Goal: Communication & Community: Share content

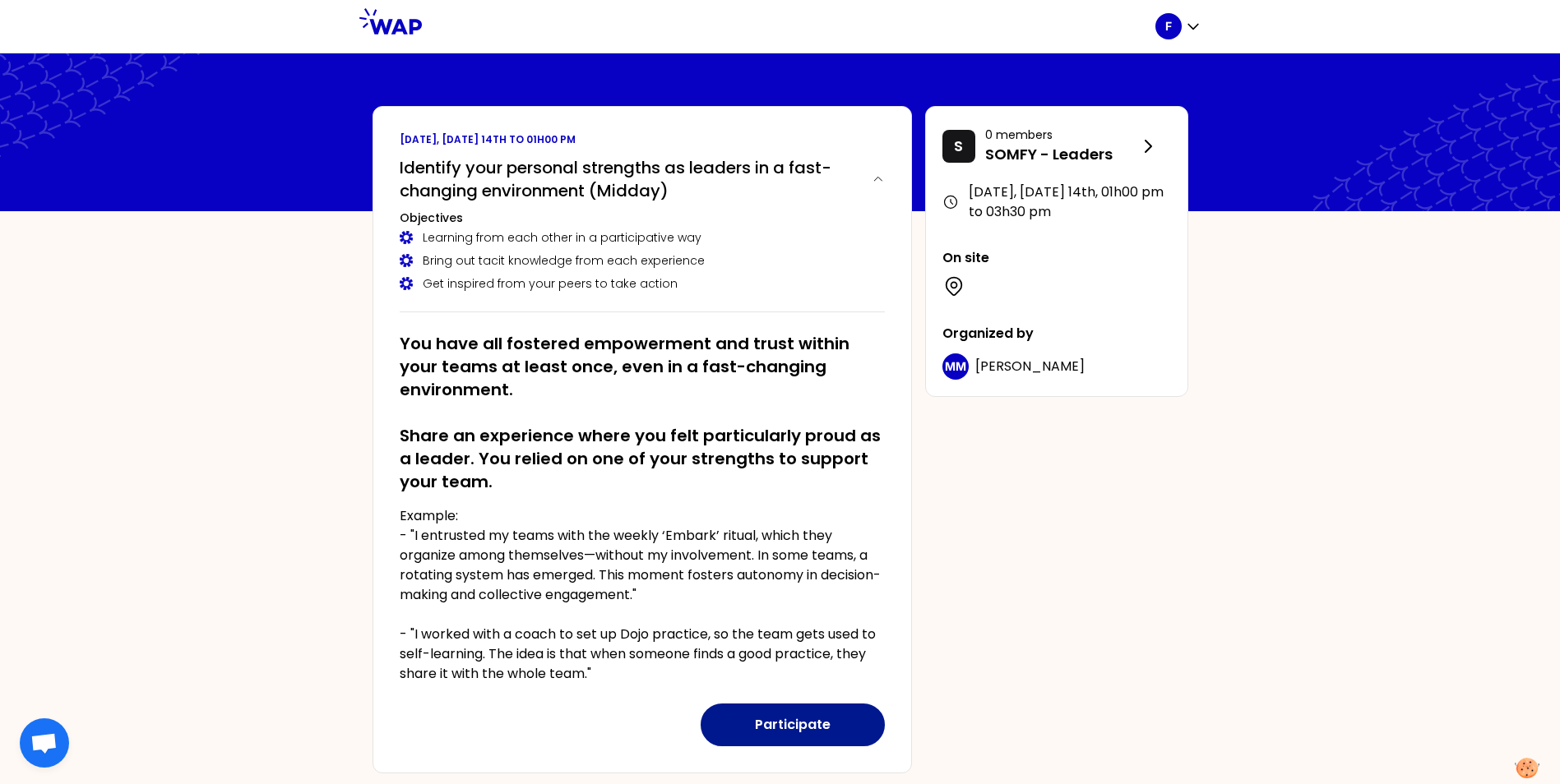
click at [797, 731] on button "Participate" at bounding box center [792, 725] width 184 height 43
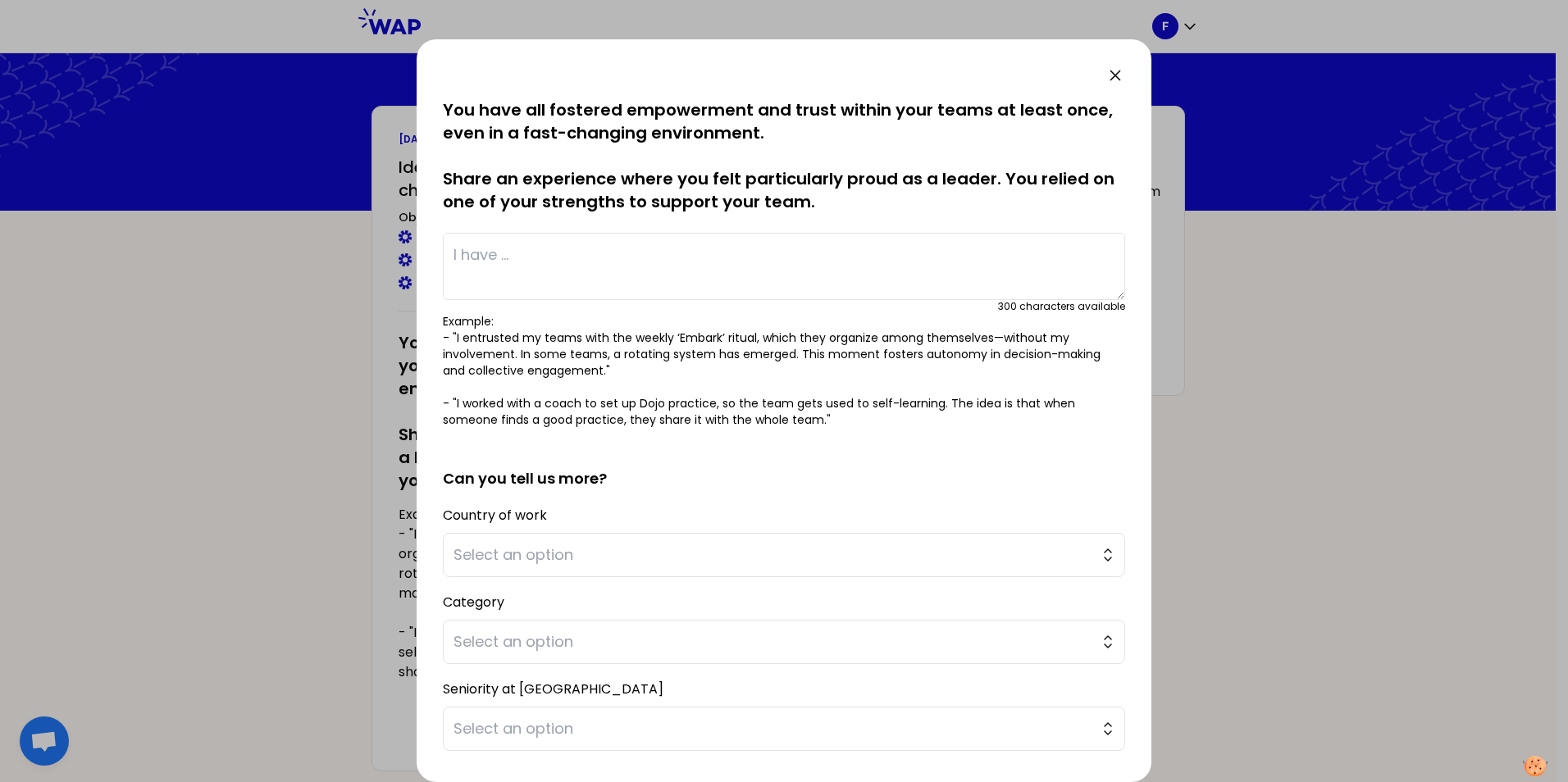
click at [1114, 80] on icon at bounding box center [1115, 76] width 20 height 20
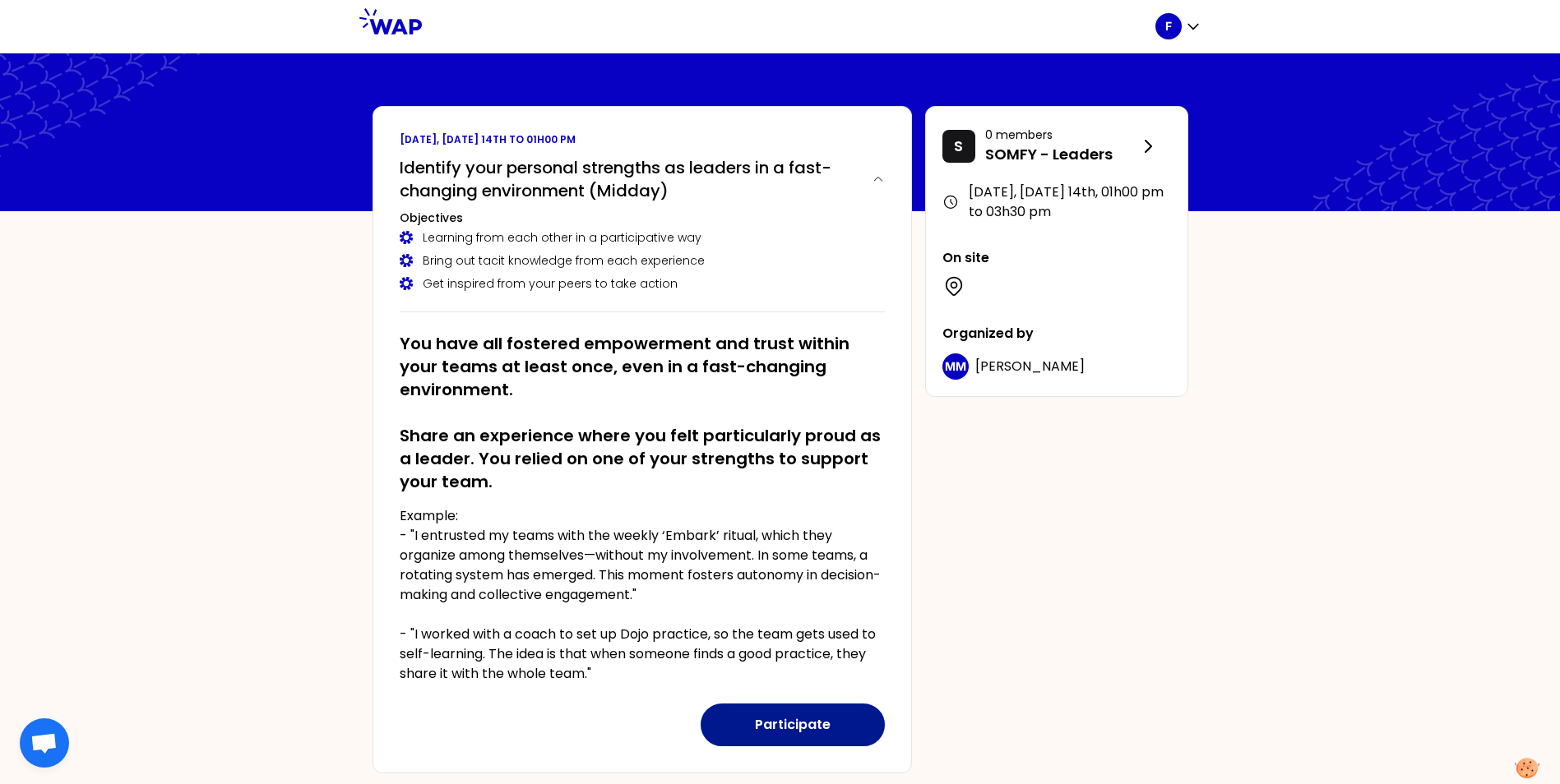
click at [783, 727] on button "Participate" at bounding box center [792, 725] width 184 height 43
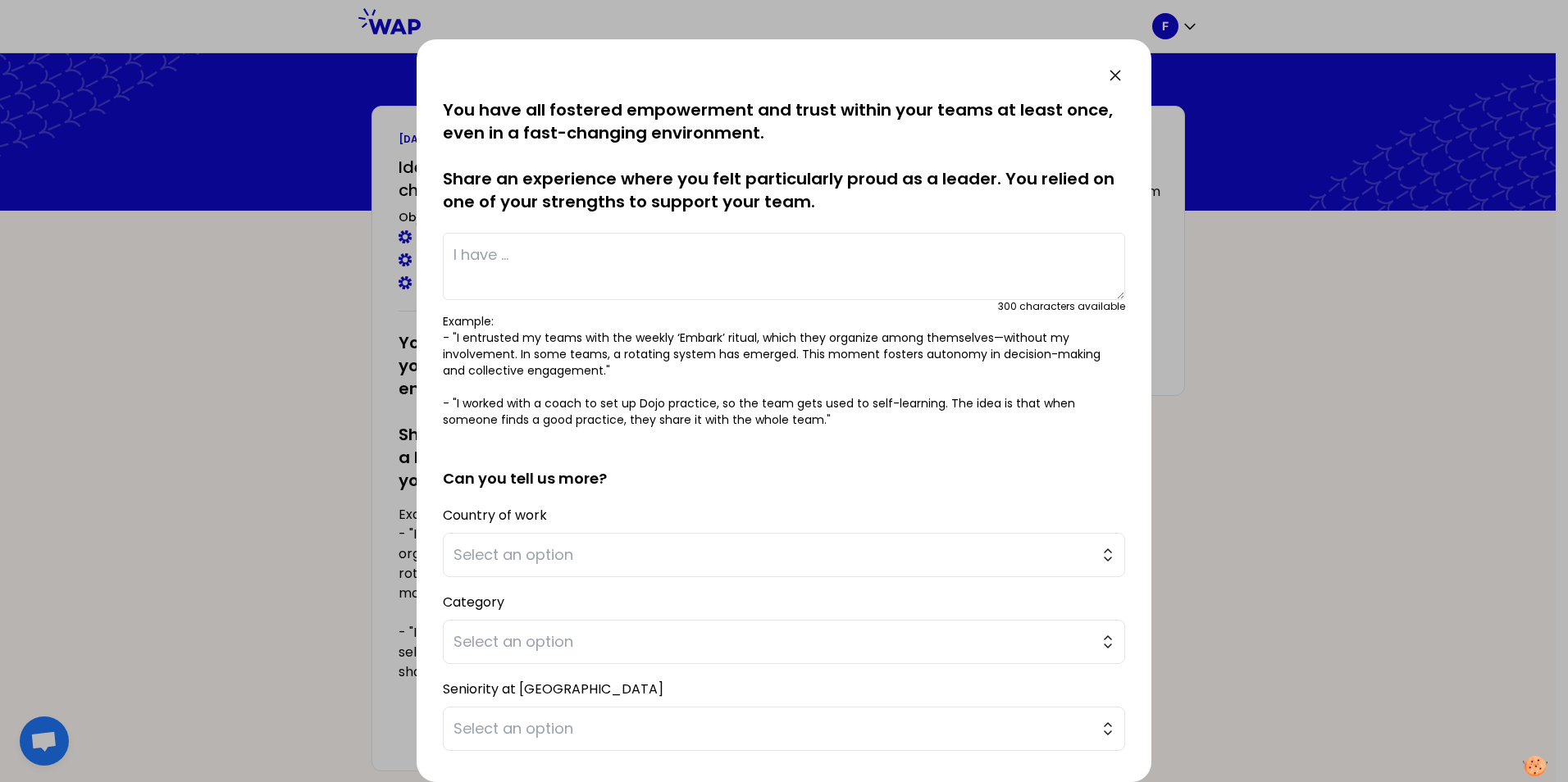
click at [568, 268] on textarea at bounding box center [784, 267] width 682 height 67
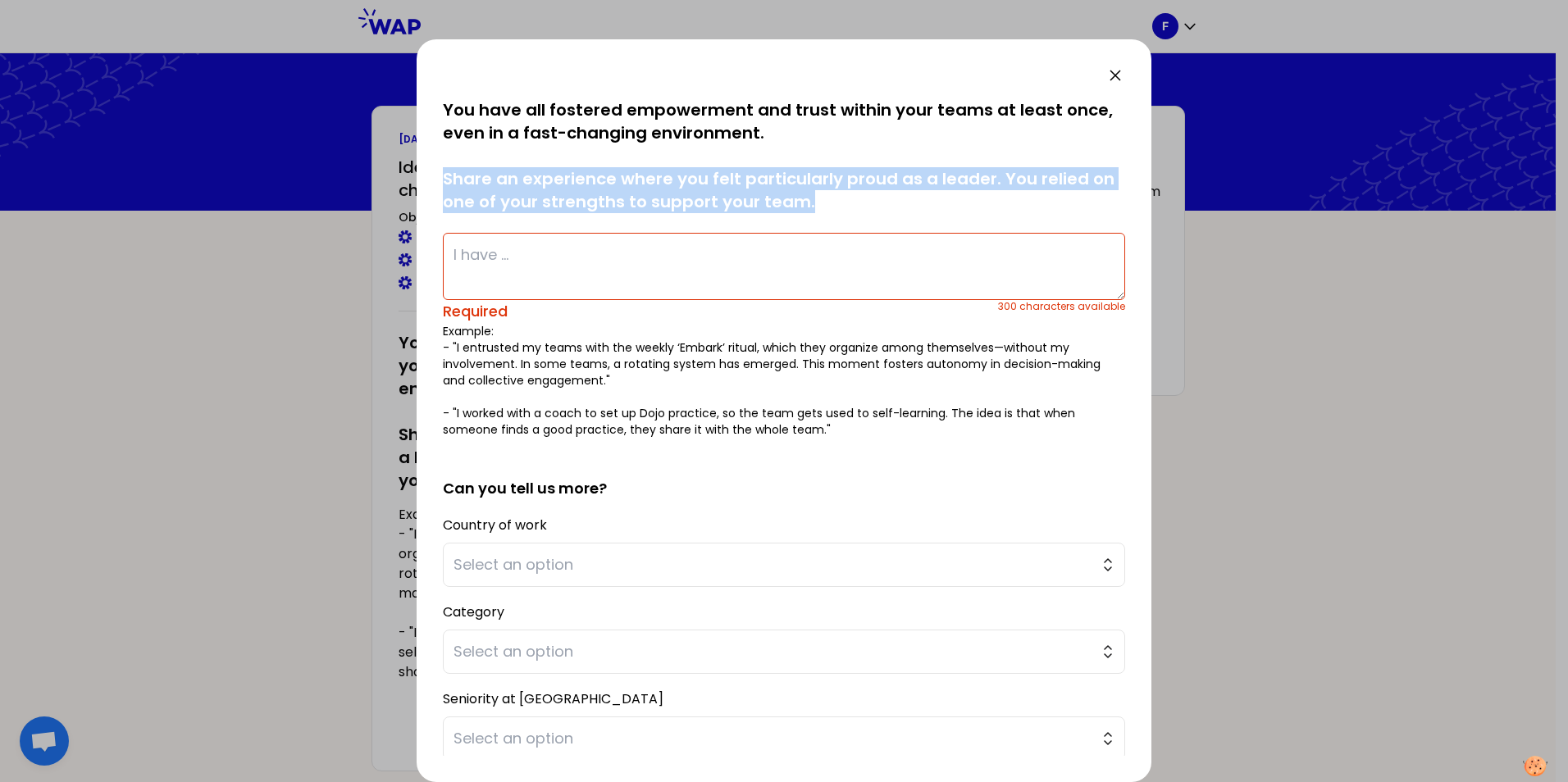
drag, startPoint x: 846, startPoint y: 210, endPoint x: 442, endPoint y: 184, distance: 404.8
click at [442, 184] on div "saved You have all fostered empowerment and trust within your teams at least on…" at bounding box center [784, 411] width 735 height 742
drag, startPoint x: 442, startPoint y: 184, endPoint x: 496, endPoint y: 182, distance: 54.0
copy p "Share an experience where you felt particularly proud as a leader. You relied o…"
click at [523, 258] on textarea at bounding box center [784, 267] width 682 height 67
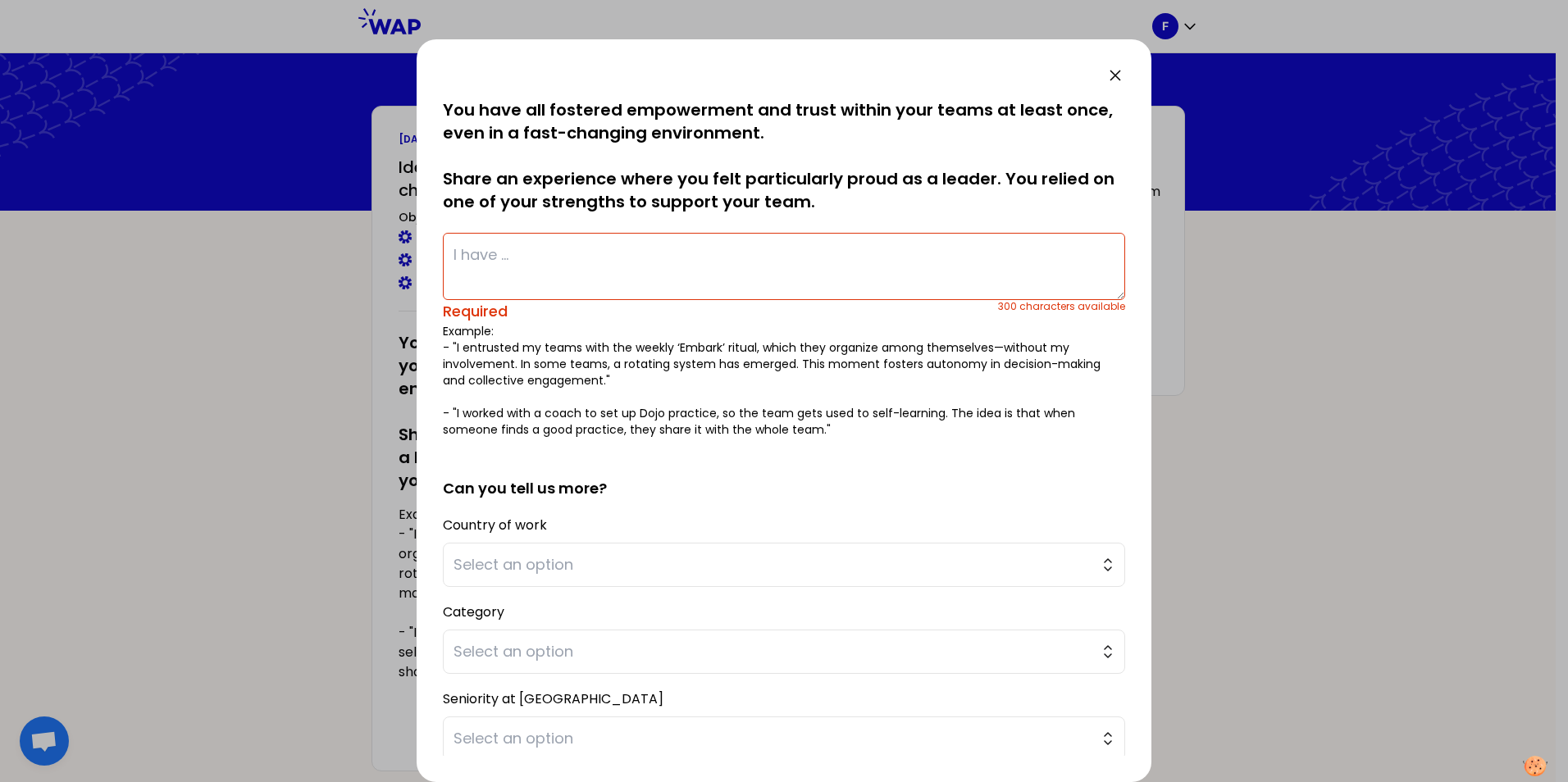
paste textarea "I felt proud leading the remote support for the Multi-Brand After-Sales Service…"
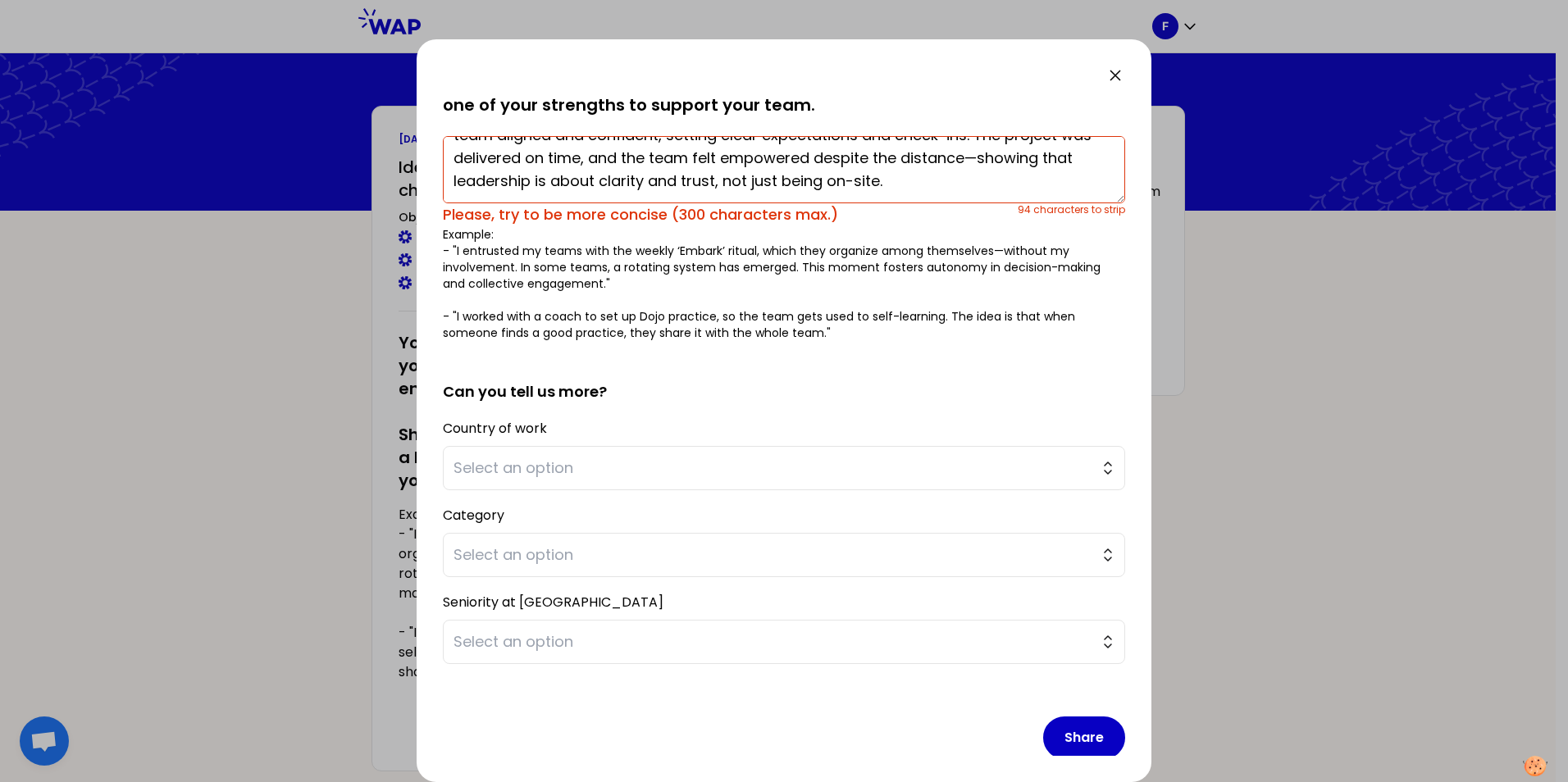
scroll to position [113, 0]
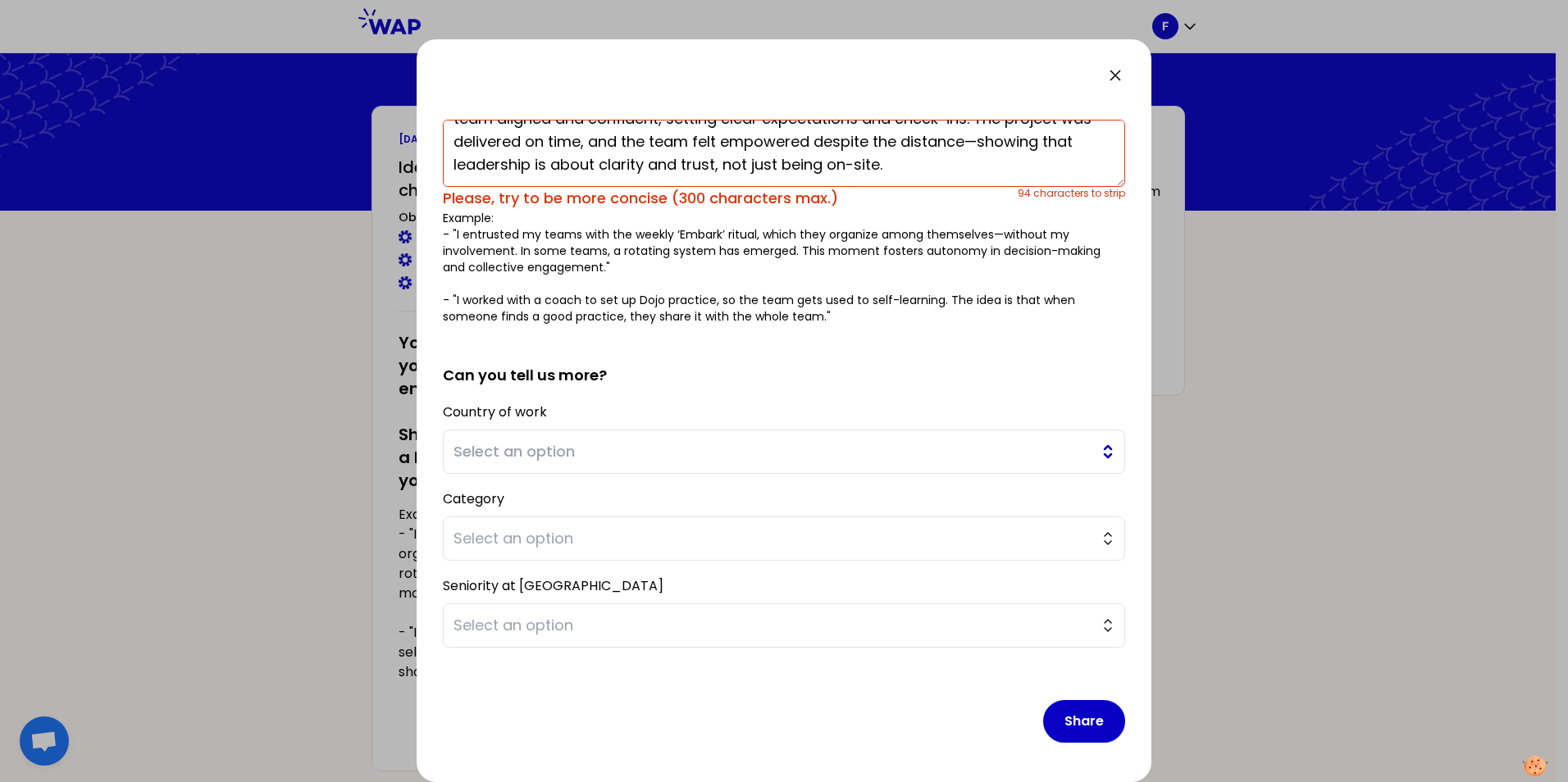
type textarea "I felt proud leading the remote support for the Multi-Brand After-Sales Service…"
click at [687, 452] on span "Select an option" at bounding box center [772, 452] width 638 height 23
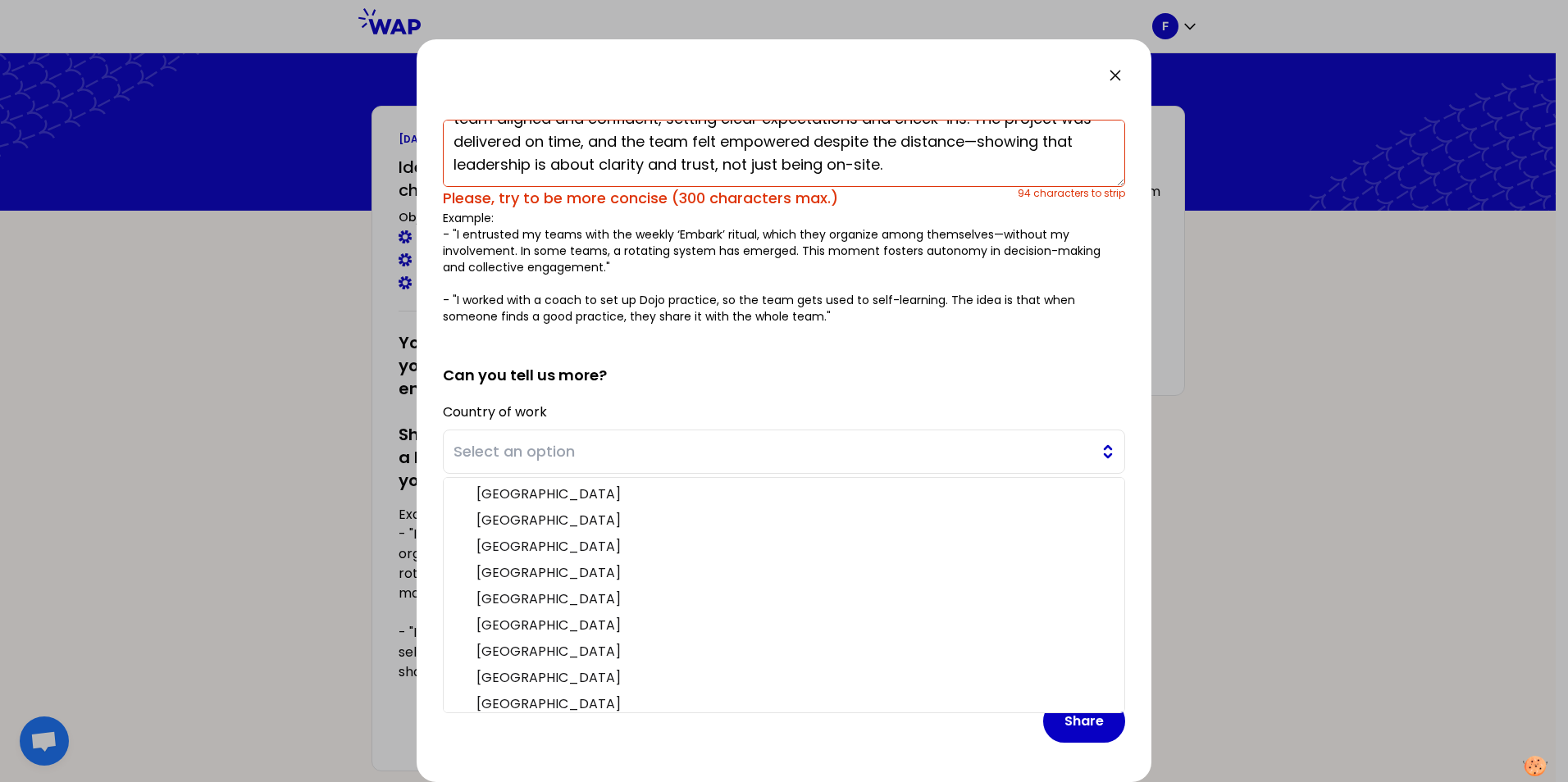
scroll to position [372, 0]
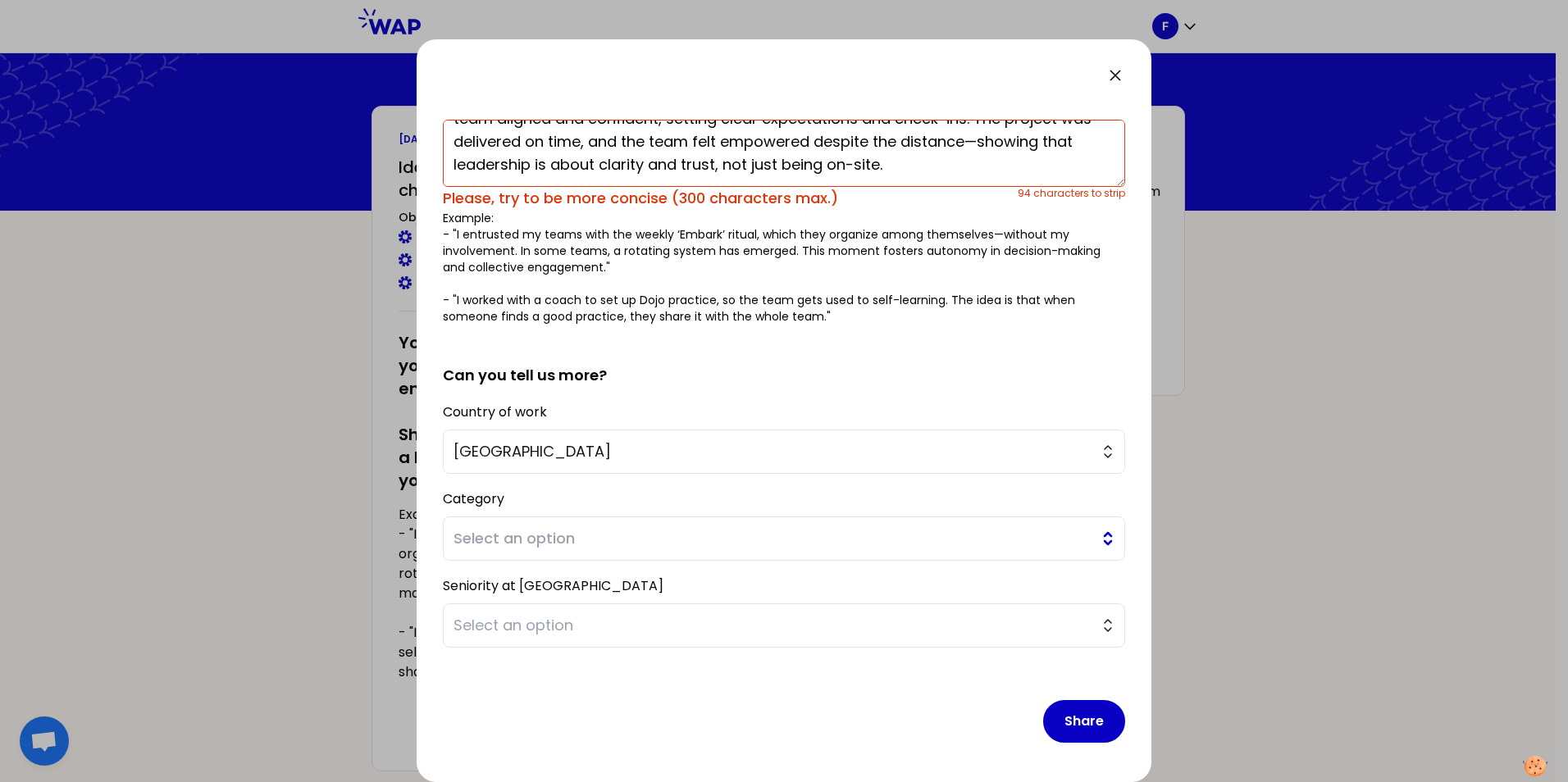
click at [523, 535] on span "Select an option" at bounding box center [772, 538] width 638 height 23
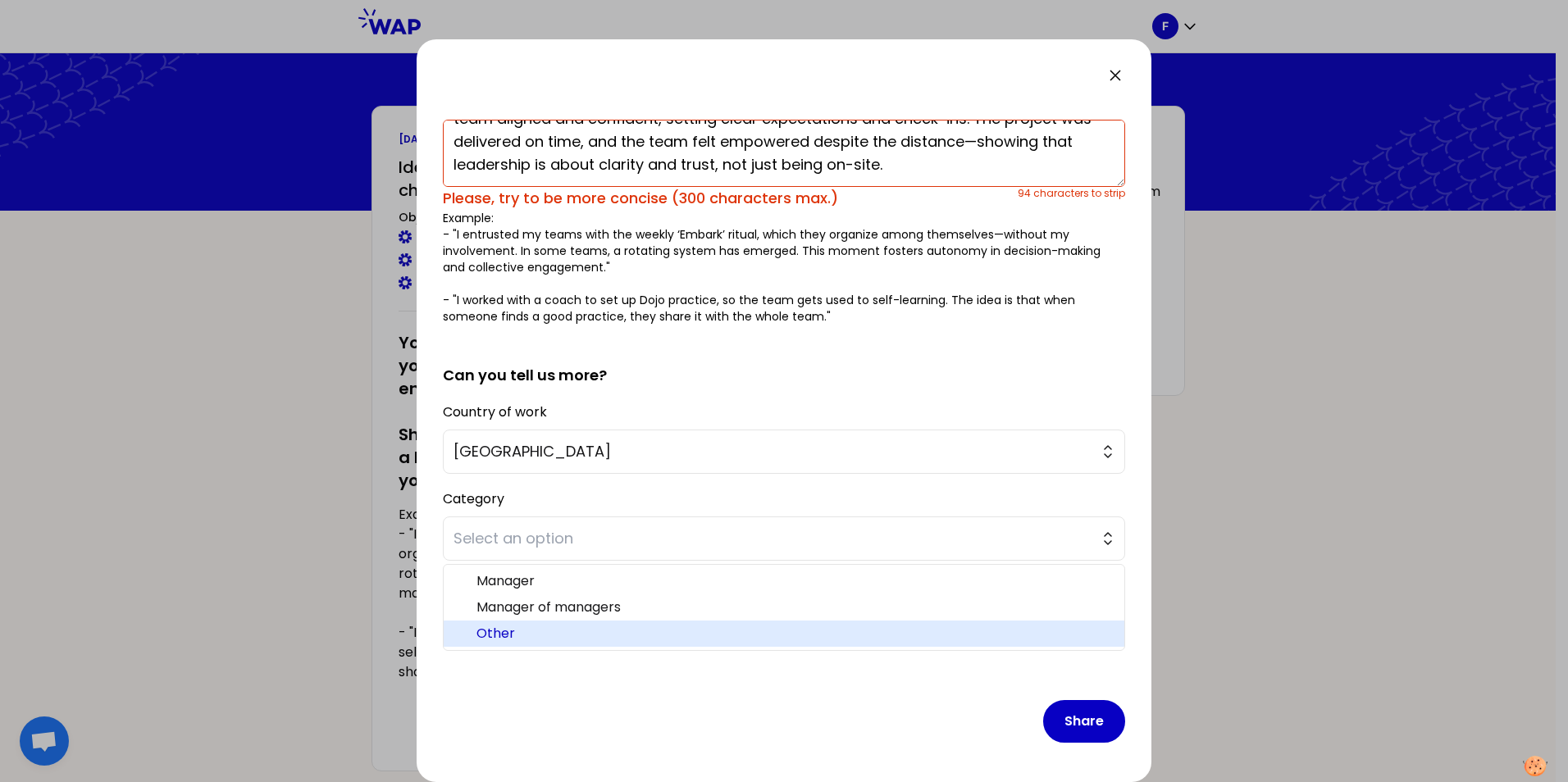
click at [546, 634] on span "Other" at bounding box center [793, 634] width 635 height 20
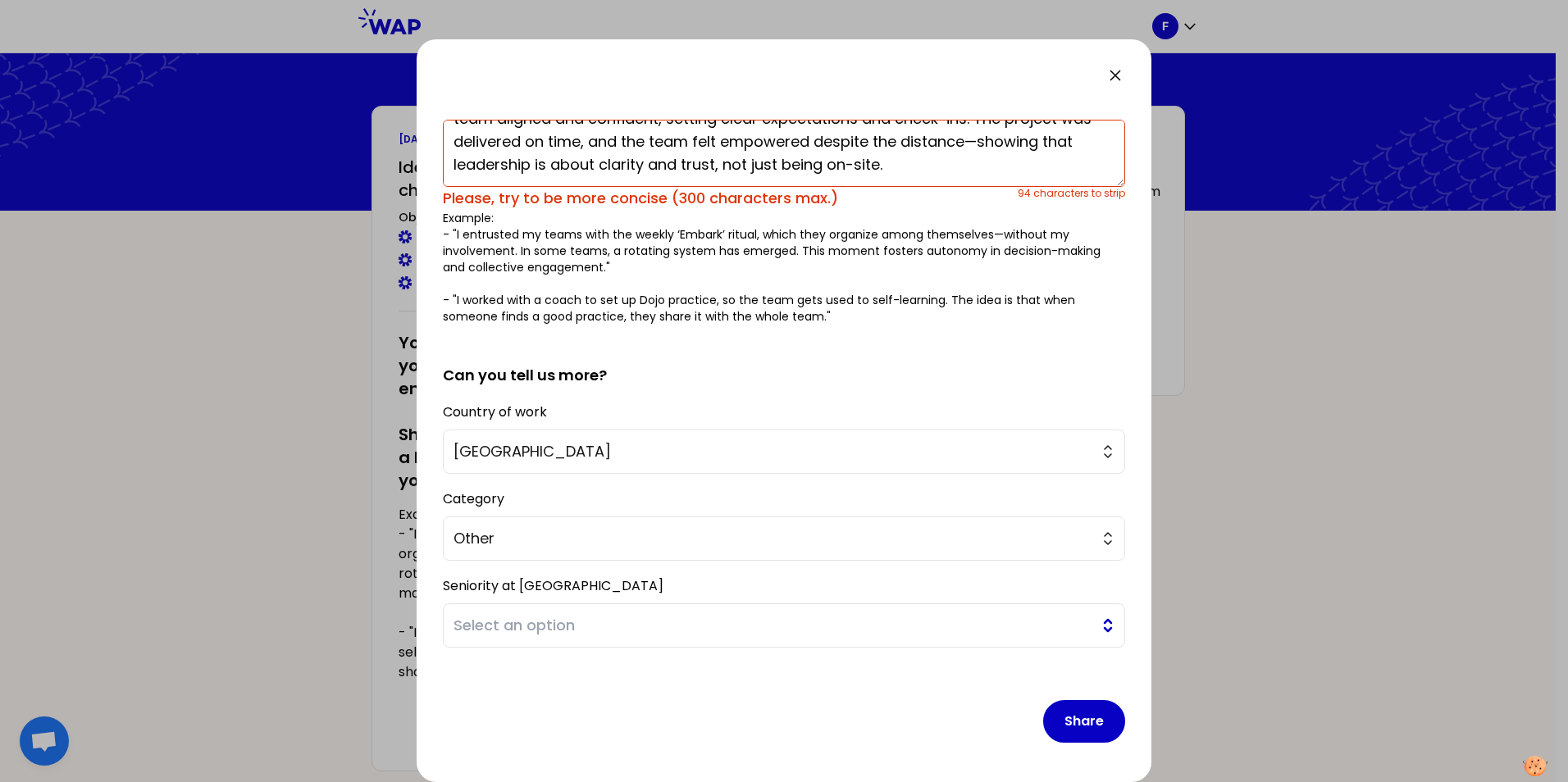
click at [542, 623] on span "Select an option" at bounding box center [772, 626] width 638 height 23
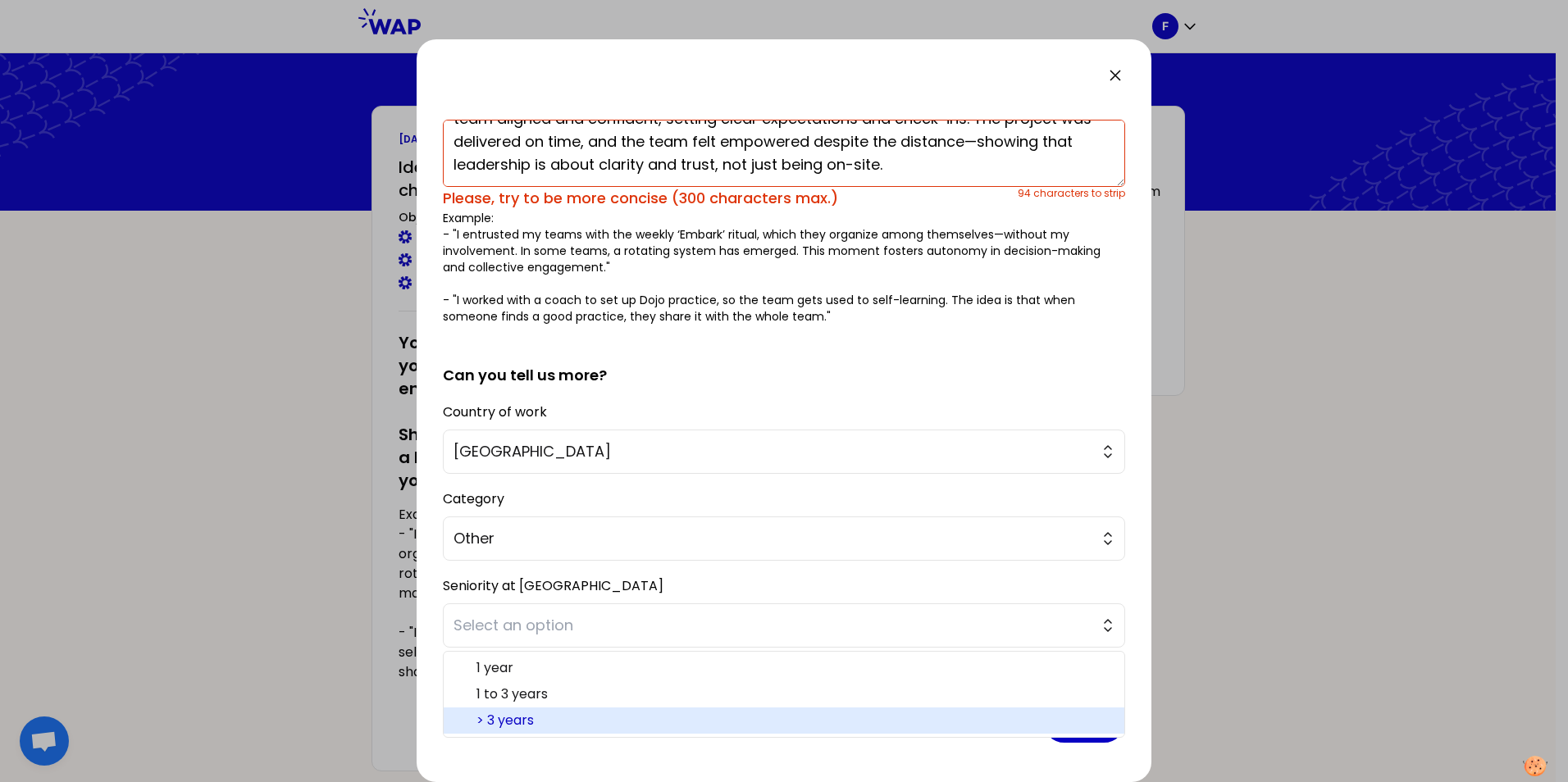
click at [537, 718] on span "> 3 years" at bounding box center [793, 721] width 635 height 20
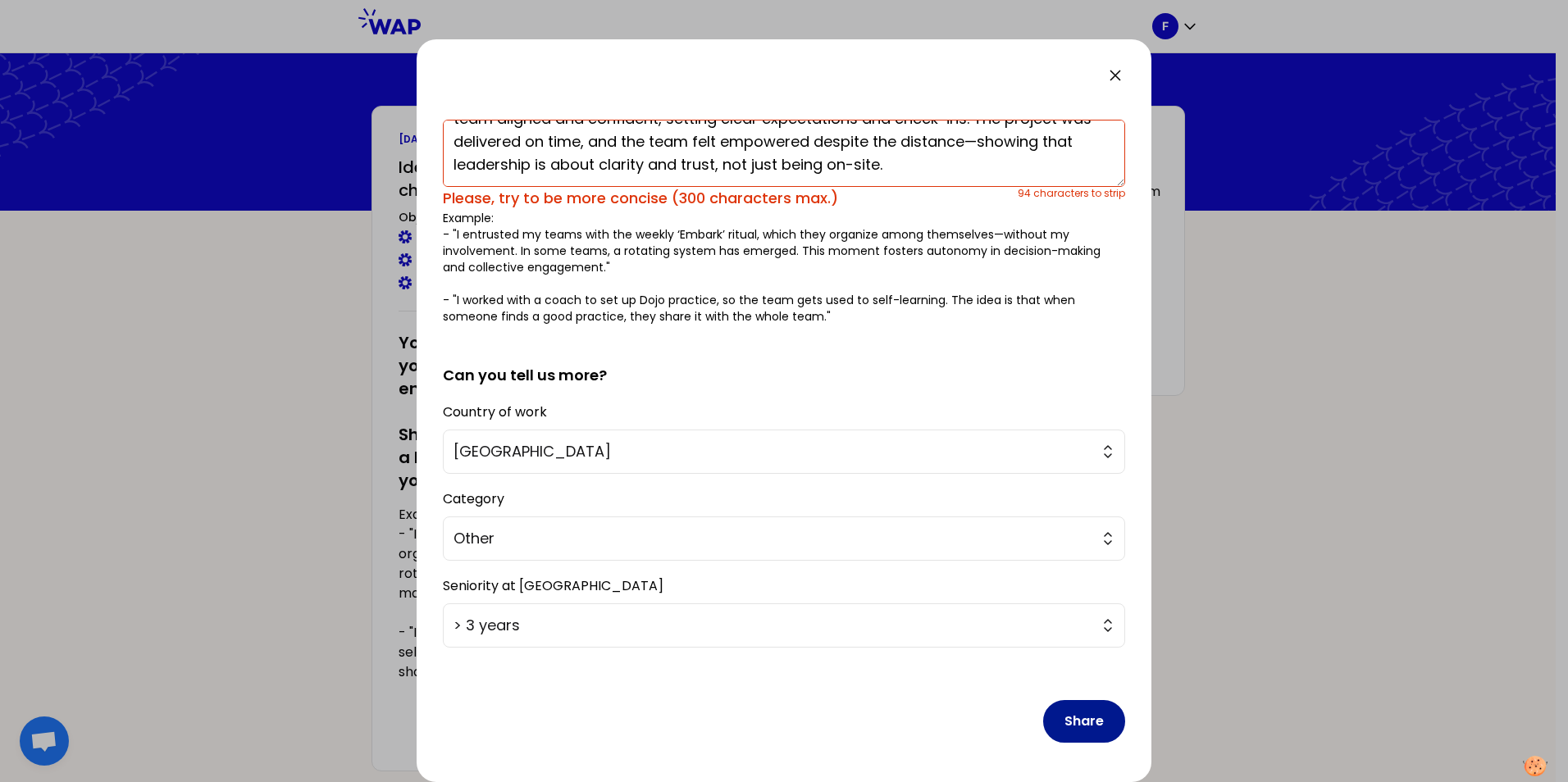
click at [1071, 726] on button "Share" at bounding box center [1084, 722] width 82 height 43
click at [1068, 723] on button "Share" at bounding box center [1084, 722] width 82 height 43
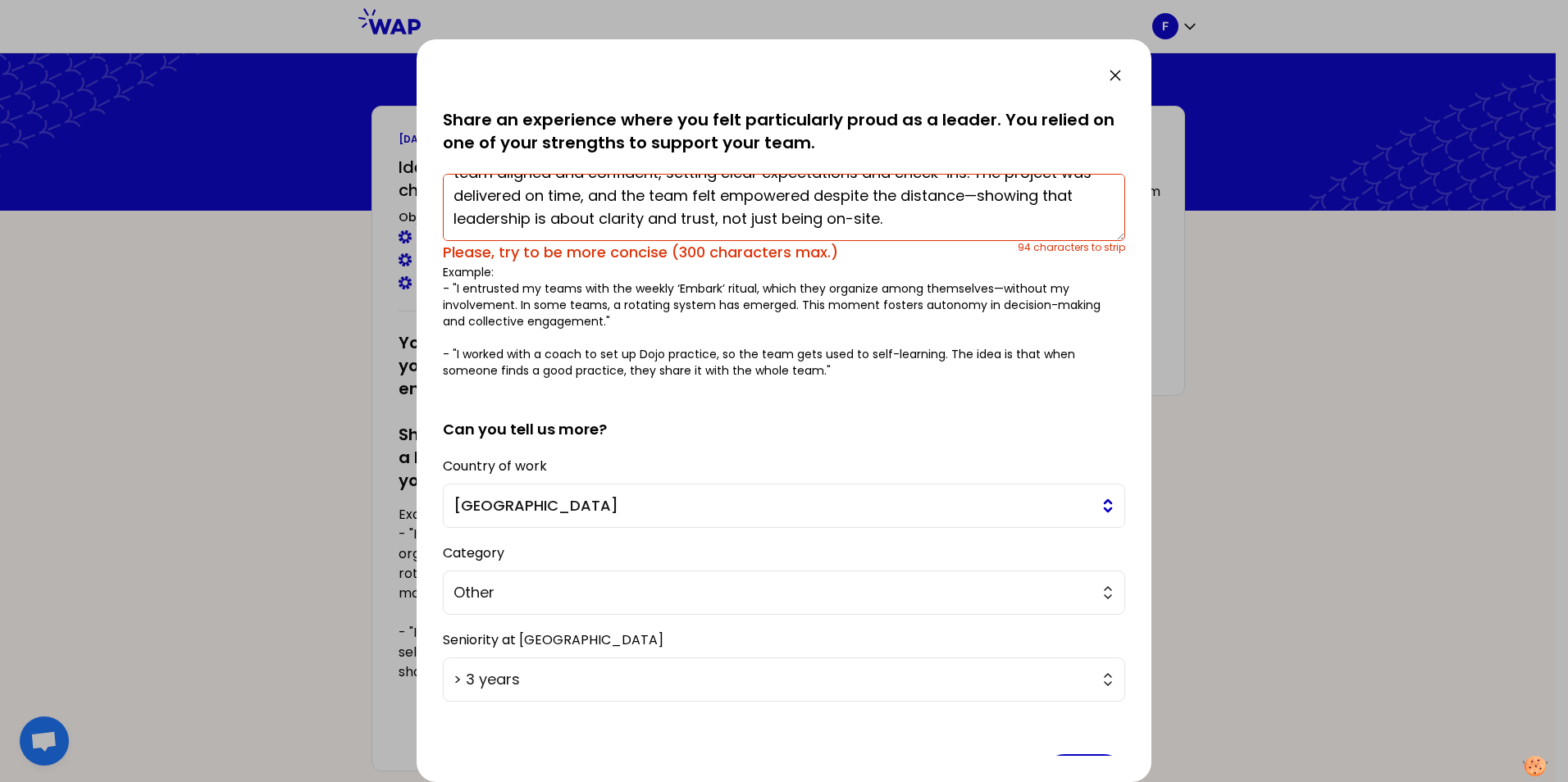
scroll to position [113, 0]
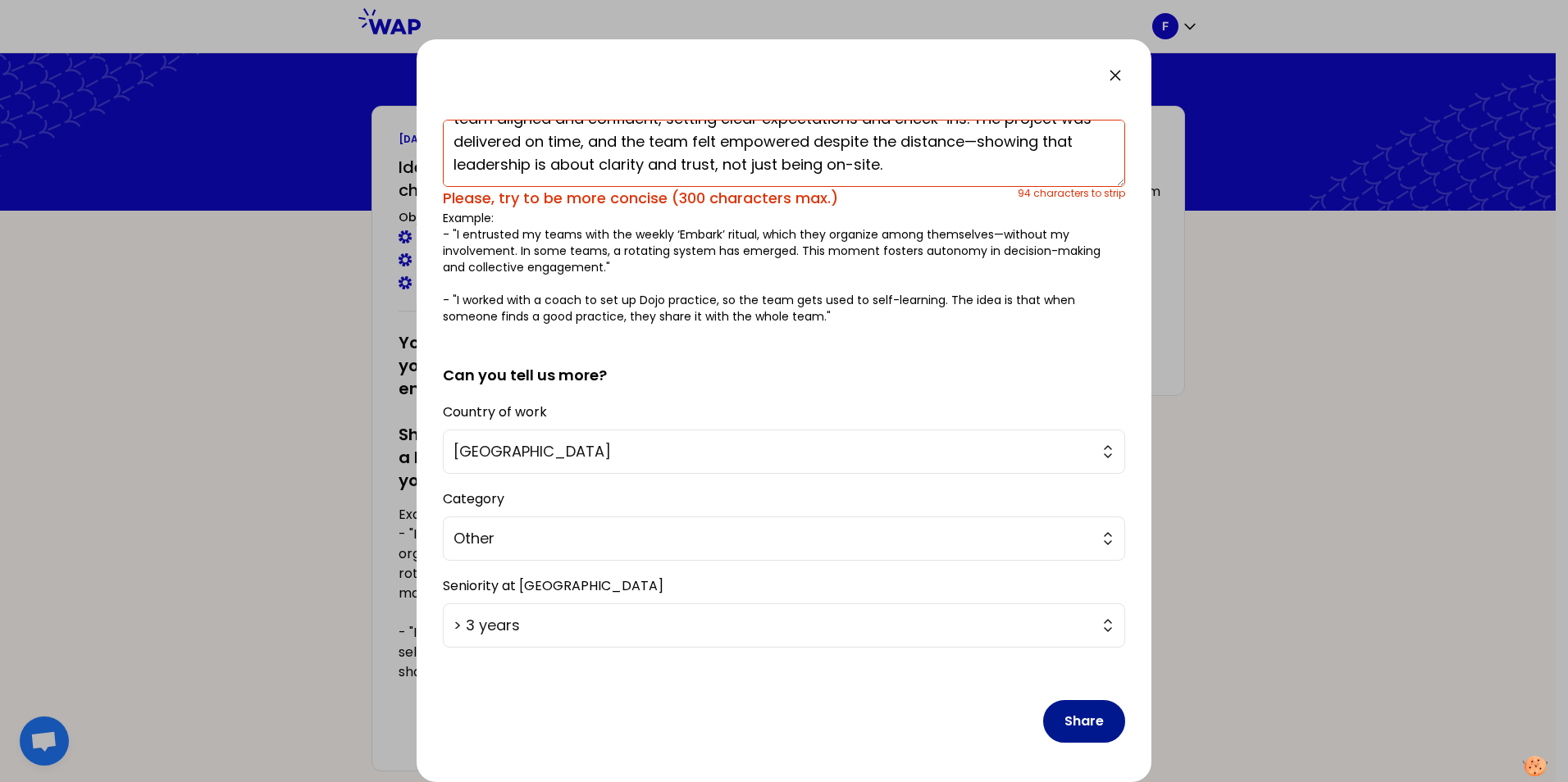
click at [1072, 725] on button "Share" at bounding box center [1084, 722] width 82 height 43
click at [1088, 721] on button "Share" at bounding box center [1084, 722] width 82 height 43
click at [1089, 728] on button "Share" at bounding box center [1084, 722] width 82 height 43
click at [1078, 722] on button "Share" at bounding box center [1084, 722] width 82 height 43
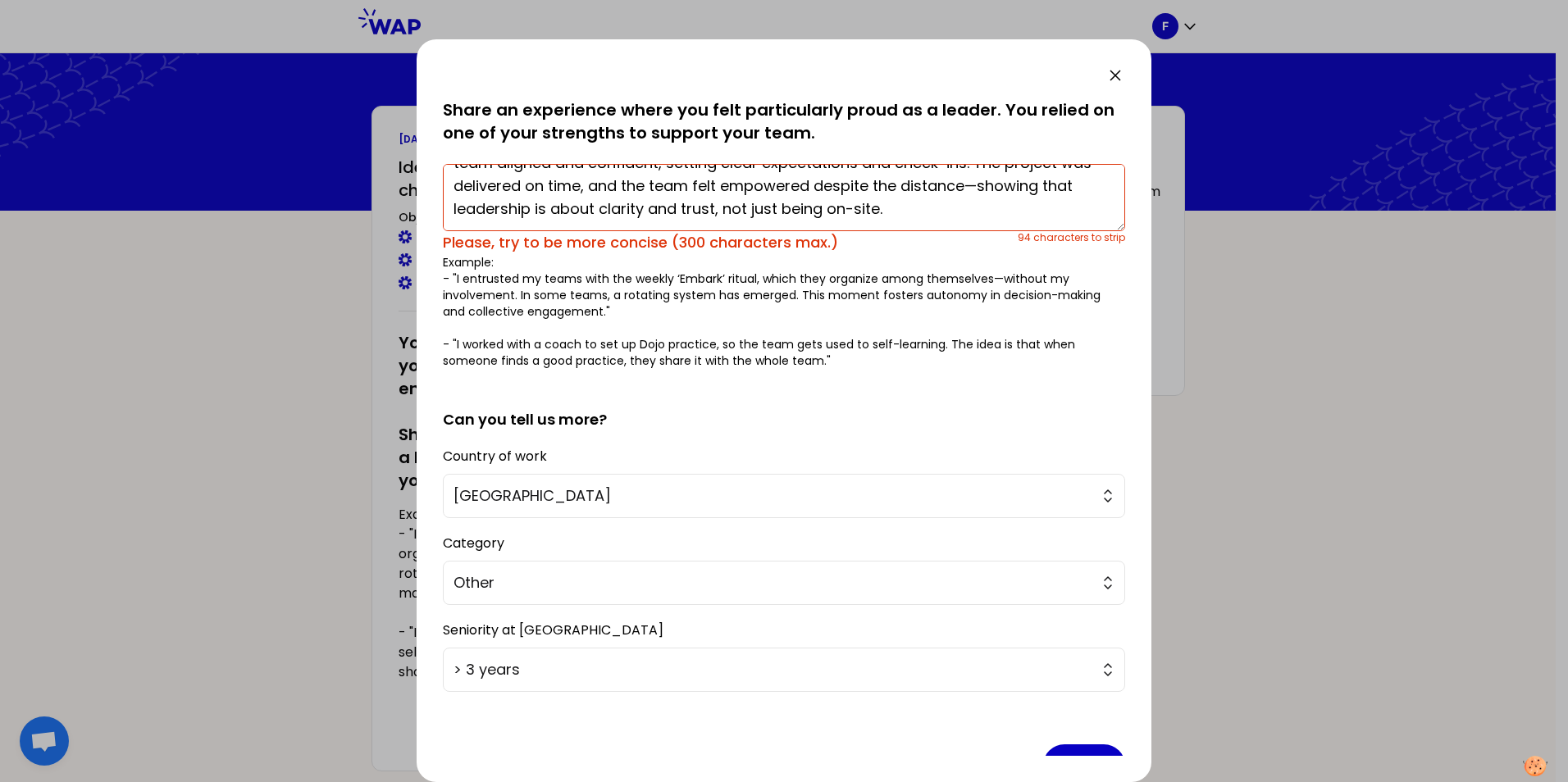
scroll to position [0, 0]
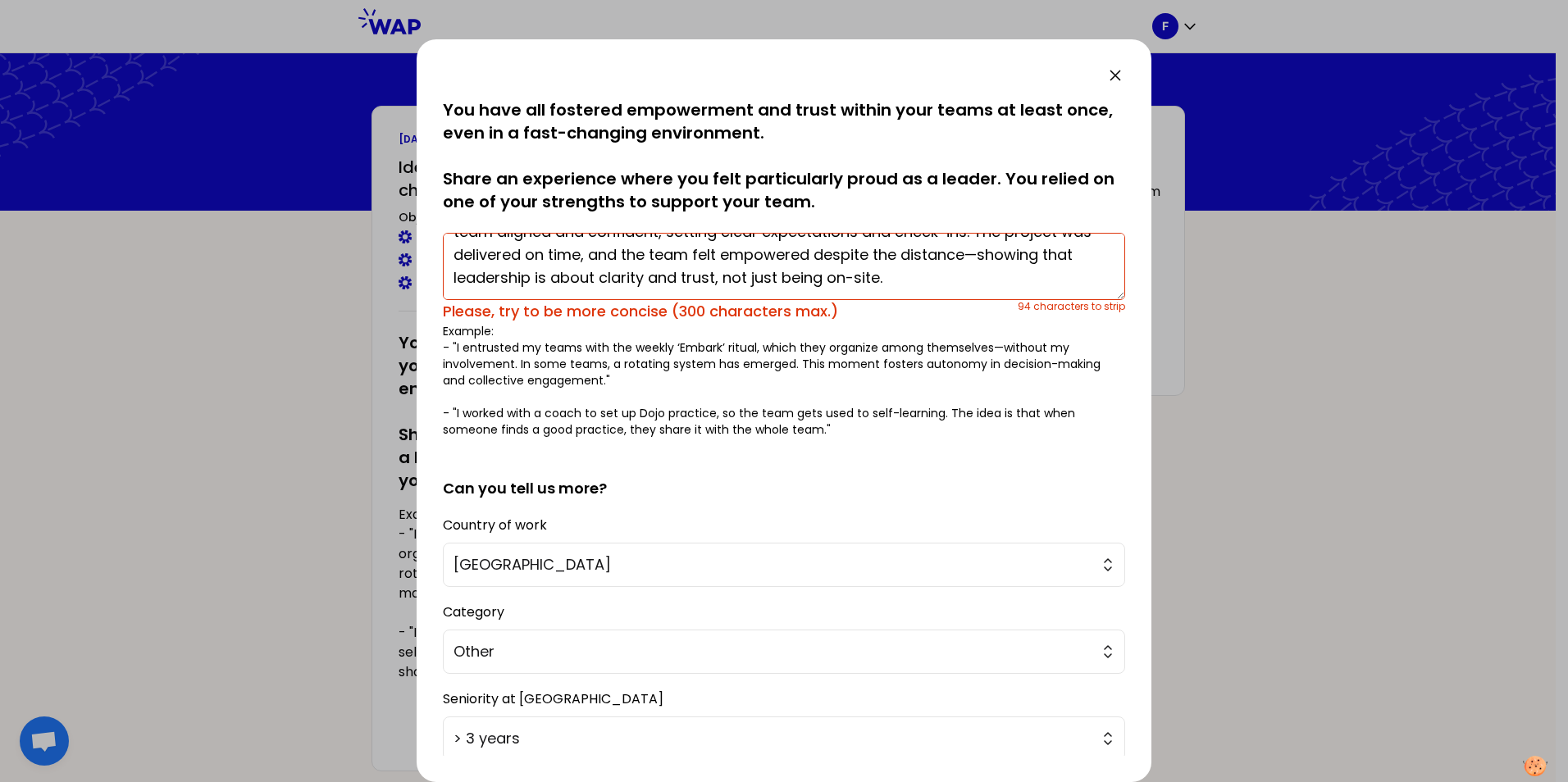
click at [948, 290] on textarea "I felt proud leading the remote support for the Multi-Brand After-Sales Service…" at bounding box center [784, 267] width 682 height 67
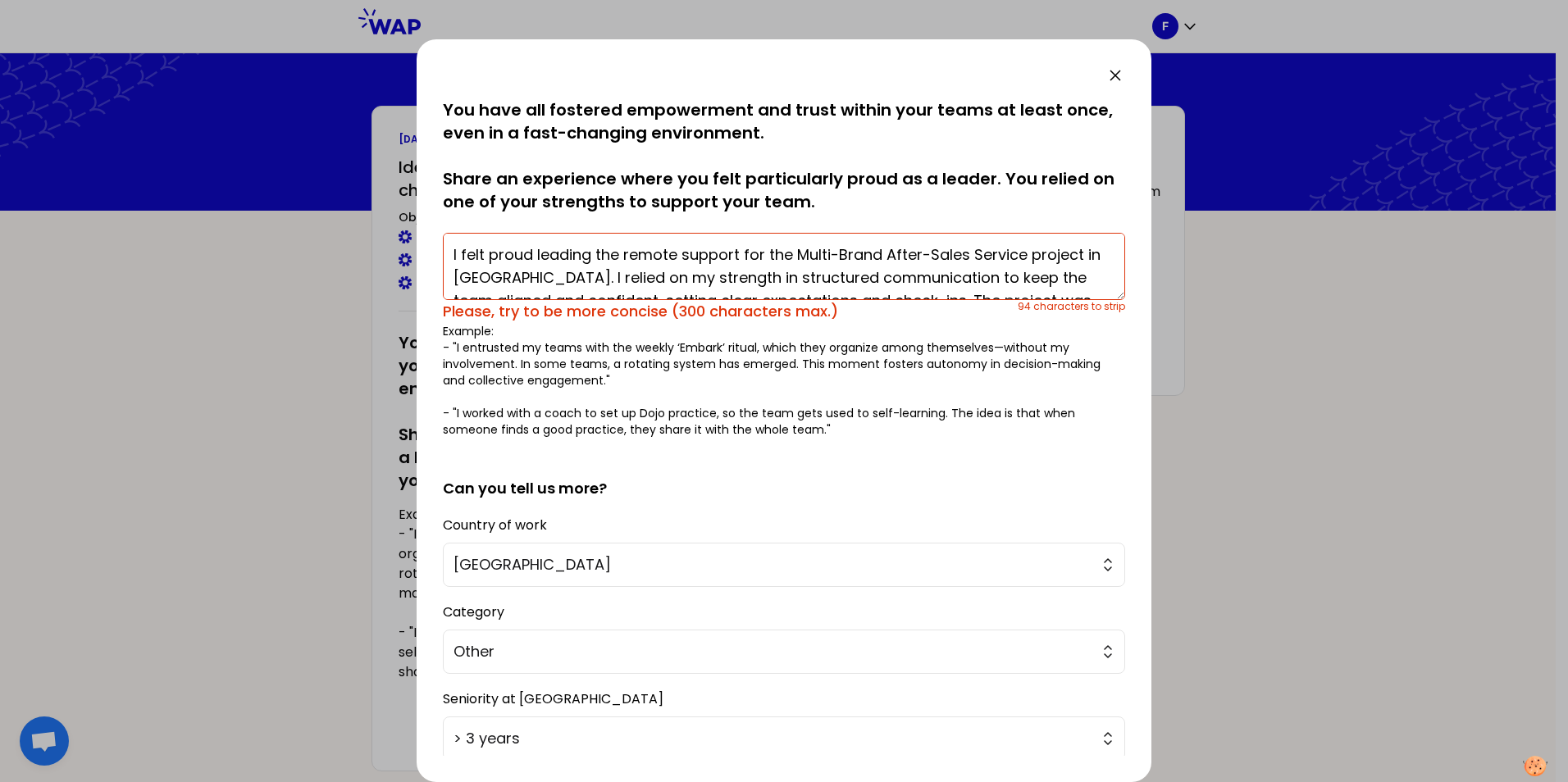
drag, startPoint x: 762, startPoint y: 252, endPoint x: 664, endPoint y: 249, distance: 98.0
click at [664, 249] on textarea "I felt proud leading the remote support for the Multi-Brand After-Sales Service…" at bounding box center [784, 267] width 682 height 67
drag, startPoint x: 910, startPoint y: 245, endPoint x: 794, endPoint y: 277, distance: 120.3
click at [794, 277] on textarea "I felt proud leading the remotely the Multi-Brand After-Sales Service project i…" at bounding box center [784, 267] width 682 height 67
click at [625, 254] on textarea "I felt proud leading the remotely the Multi-Brand After-Sales Service project i…" at bounding box center [784, 267] width 682 height 67
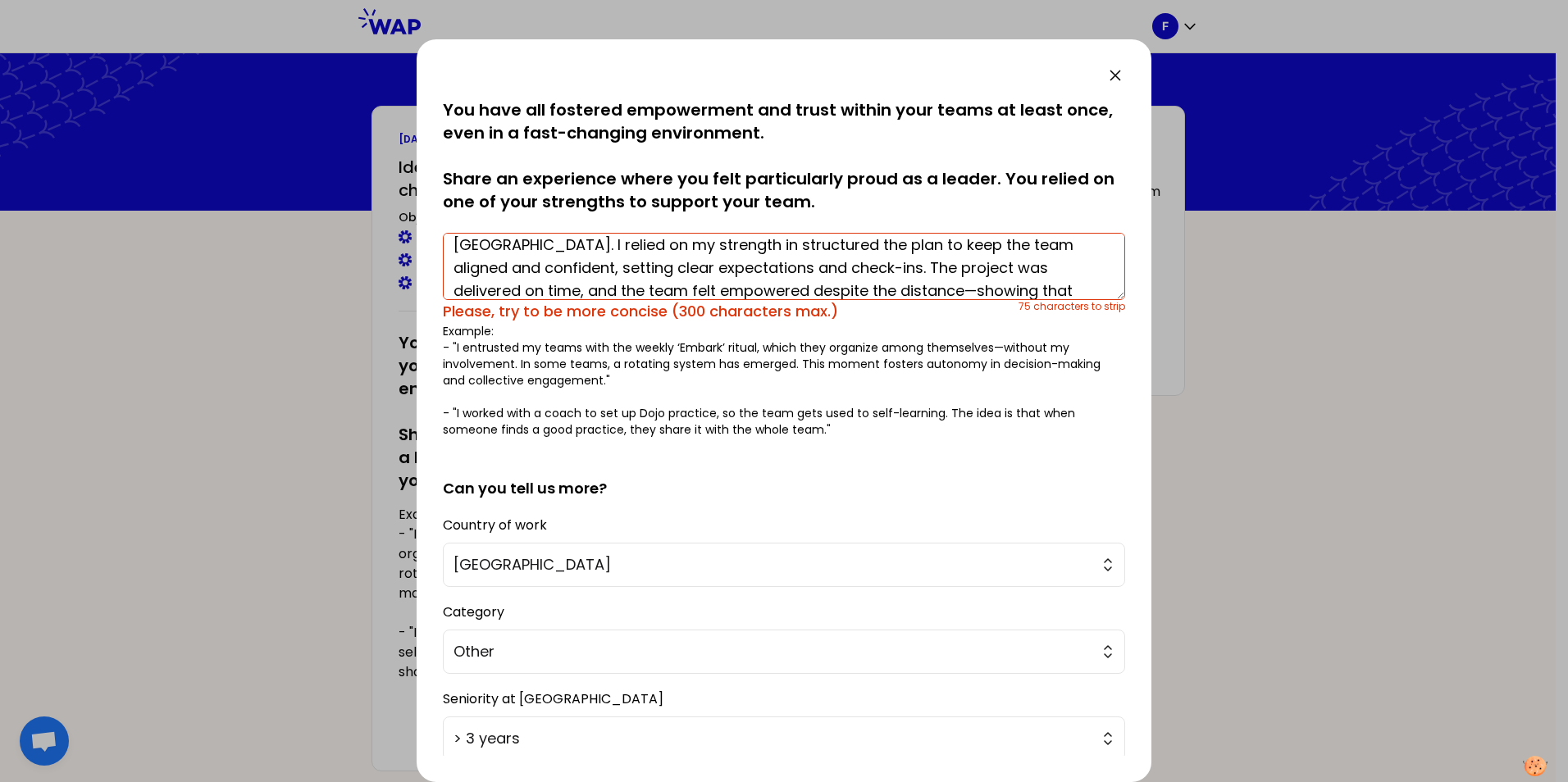
scroll to position [69, 0]
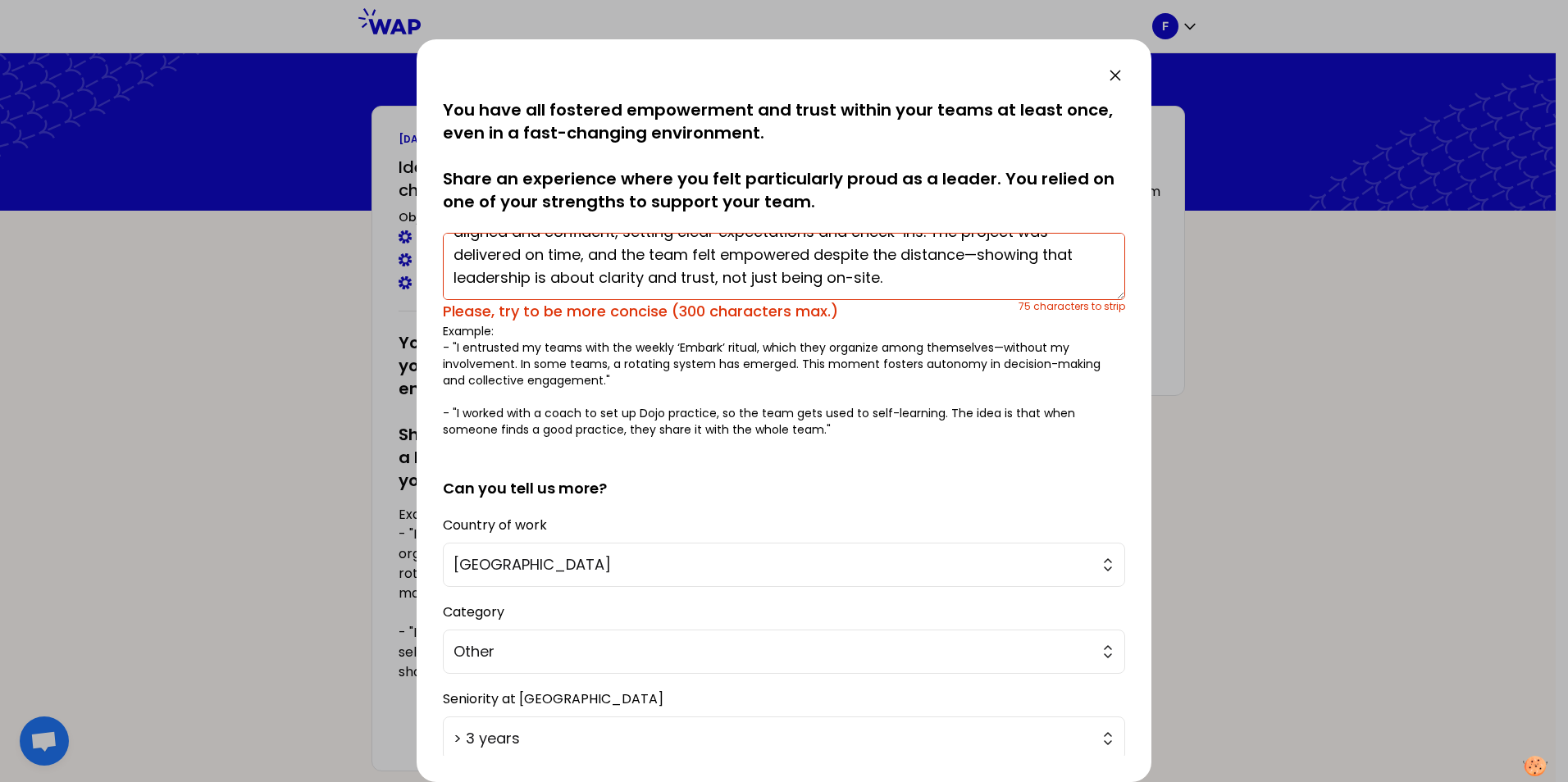
drag, startPoint x: 770, startPoint y: 289, endPoint x: 965, endPoint y: 293, distance: 195.0
click at [965, 293] on textarea "I felt proud leading remotely the Multi-Brand After-Sales Service project in [G…" at bounding box center [784, 267] width 682 height 67
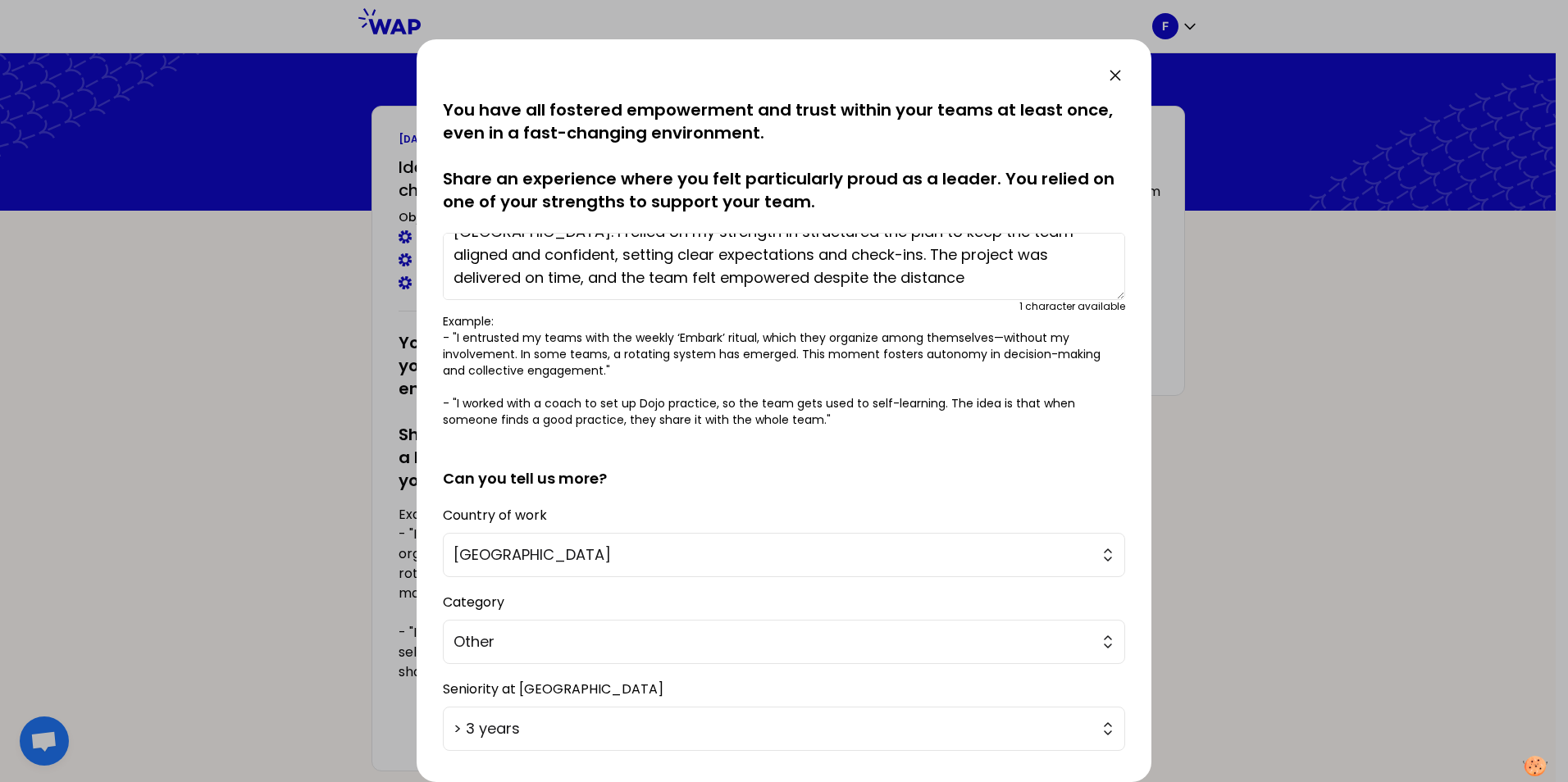
click at [762, 247] on textarea "I felt proud leading remotely the Multi-Brand After-Sales Service project in [G…" at bounding box center [784, 267] width 682 height 67
drag, startPoint x: 787, startPoint y: 280, endPoint x: 795, endPoint y: 278, distance: 8.2
click at [789, 278] on textarea "I felt proud leading remotely the Multi-Brand After-Sales Service project in [G…" at bounding box center [784, 267] width 682 height 67
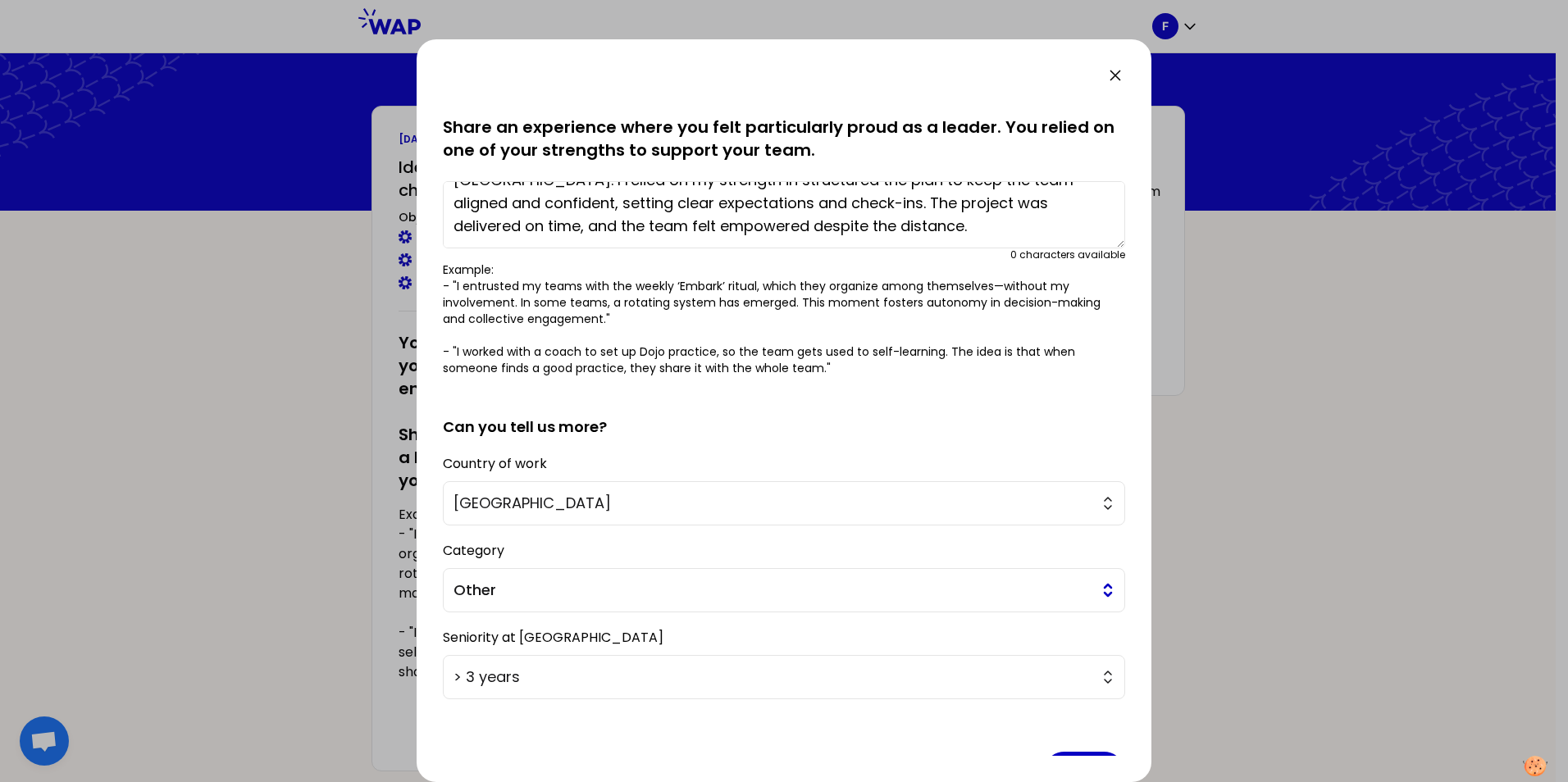
scroll to position [104, 0]
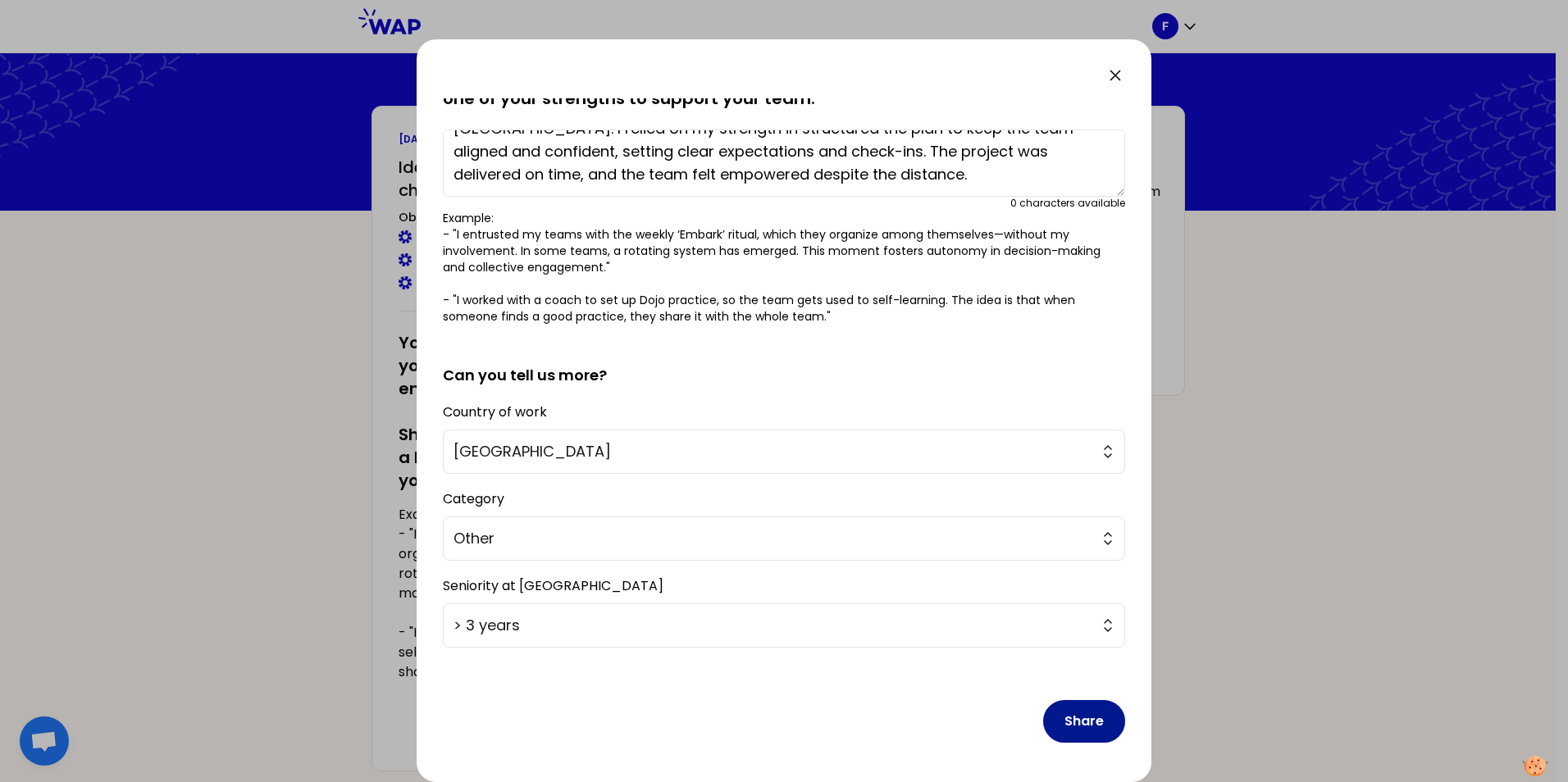
type textarea "I felt proud leading remotely the Multi-Brand After-Sales Service project in [G…"
click at [1065, 726] on button "Share" at bounding box center [1084, 722] width 82 height 43
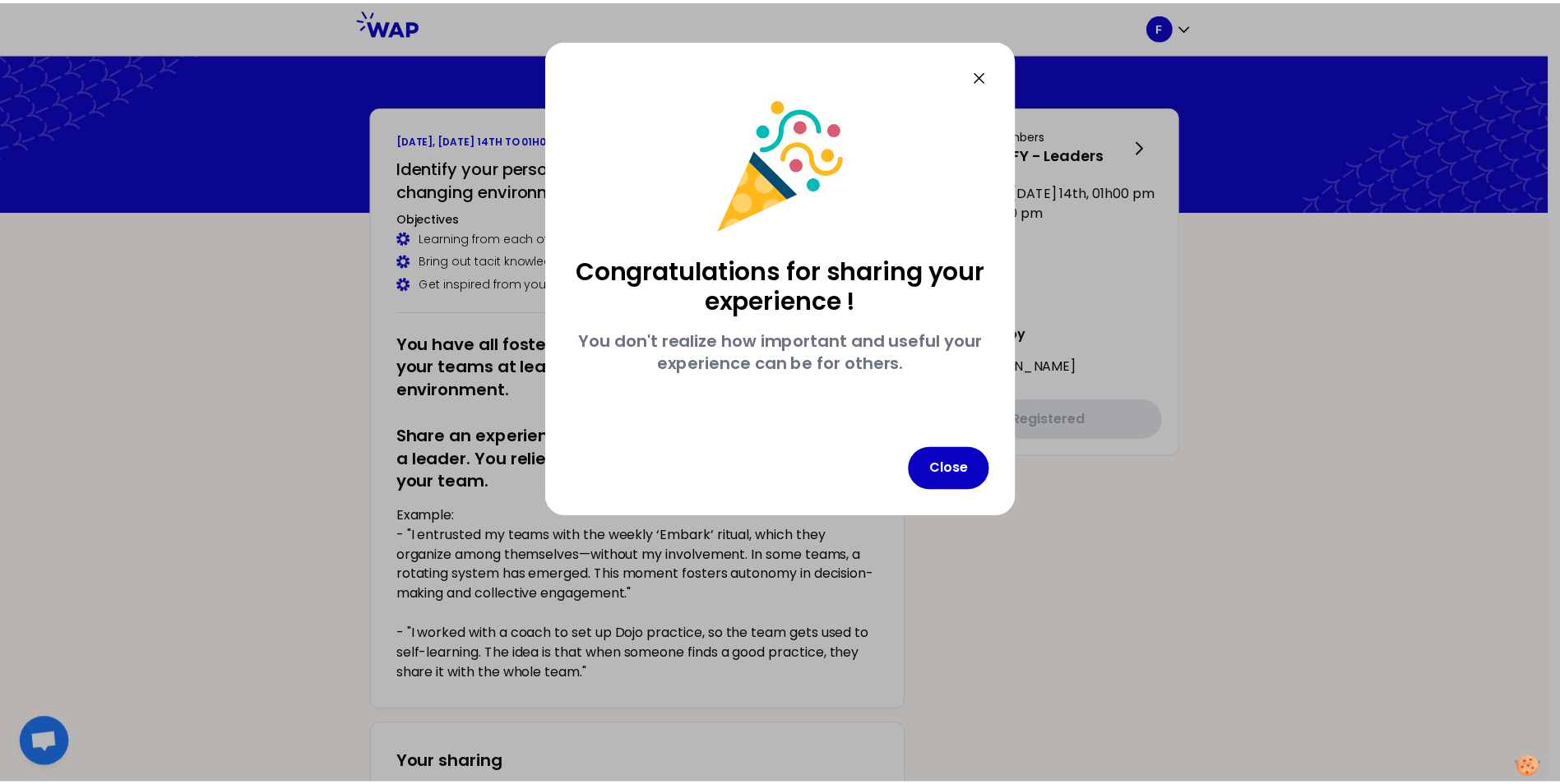
scroll to position [0, 0]
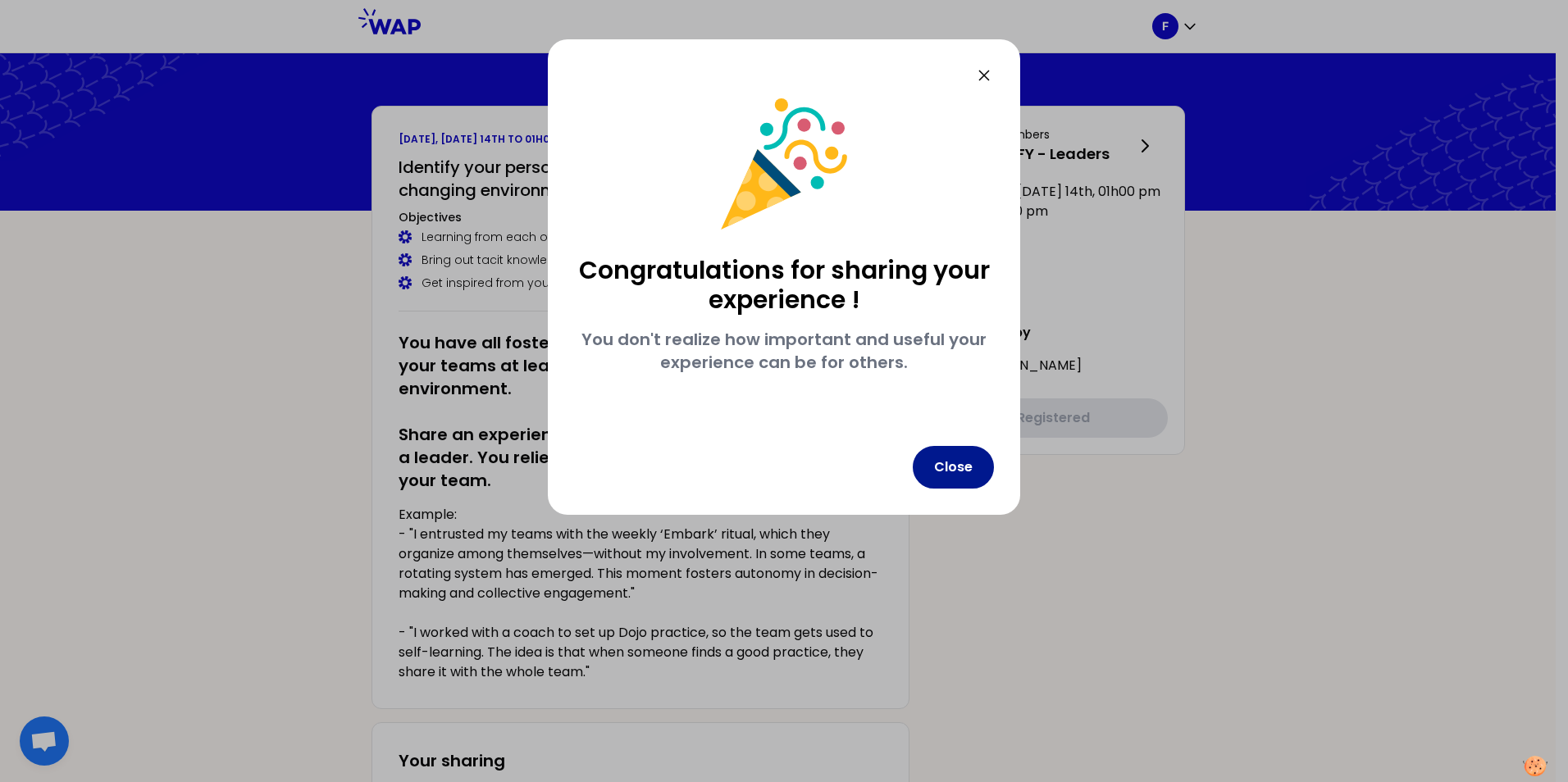
click at [942, 469] on button "Close" at bounding box center [953, 468] width 81 height 43
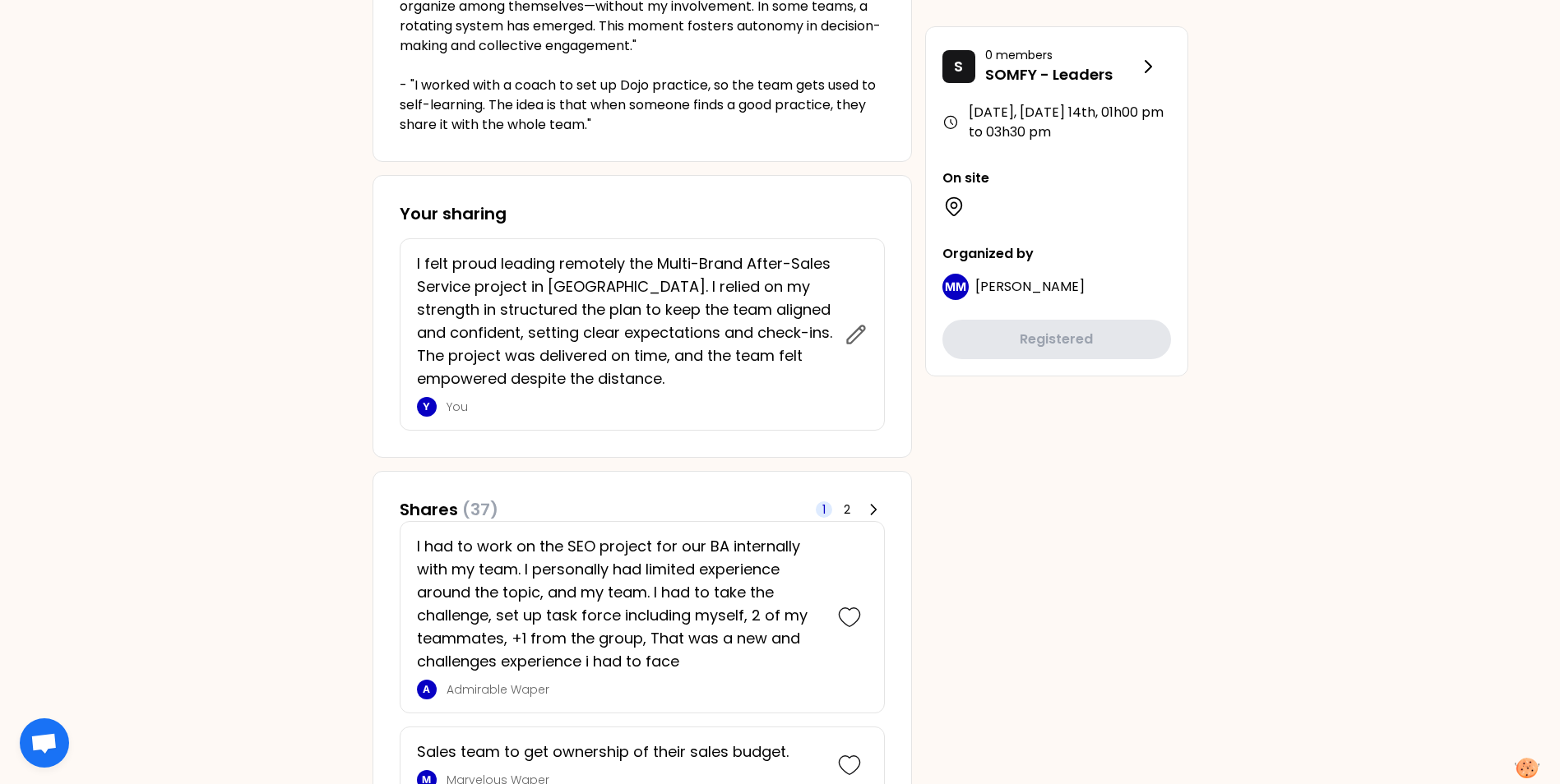
scroll to position [454, 0]
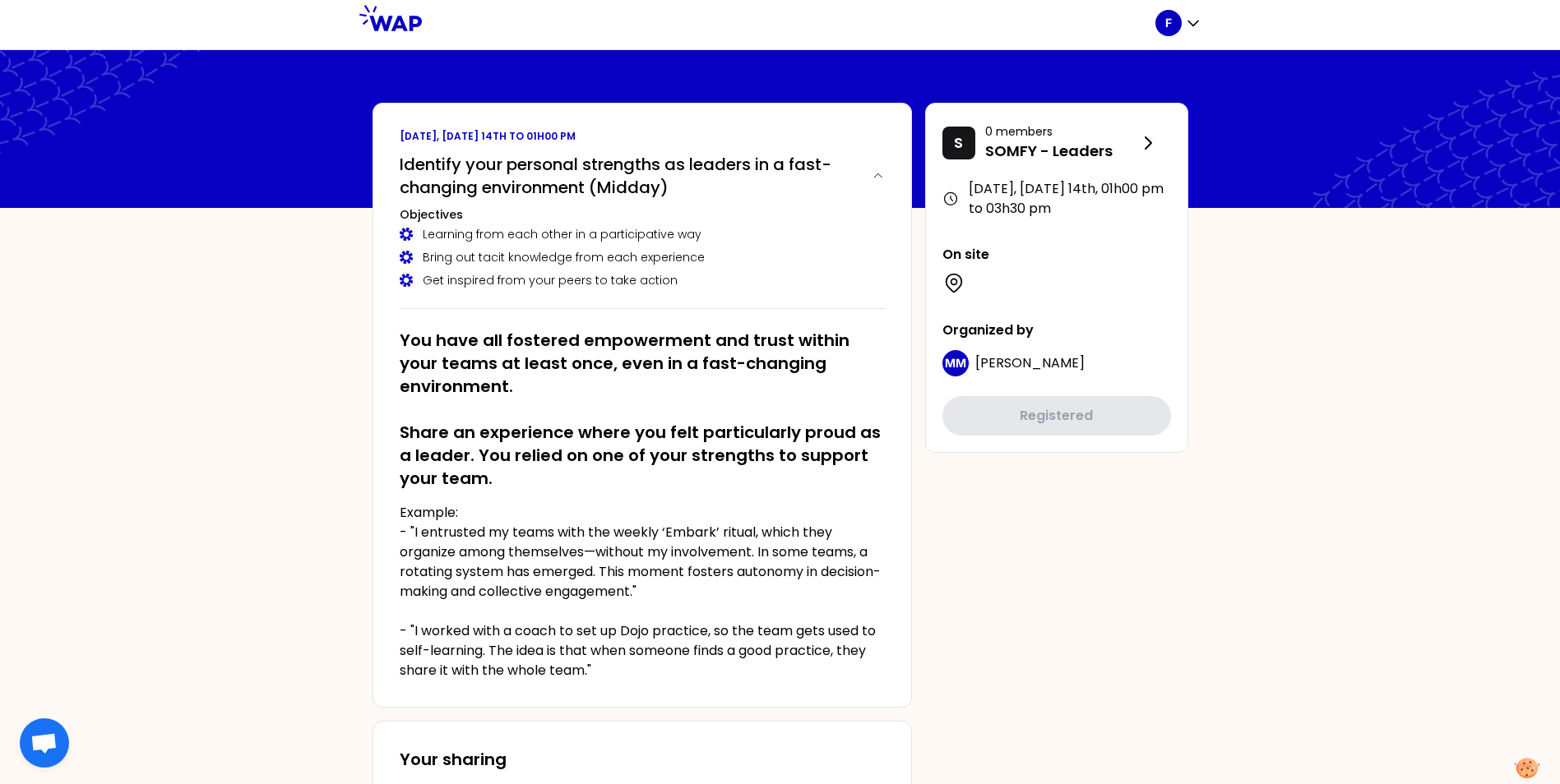
scroll to position [0, 0]
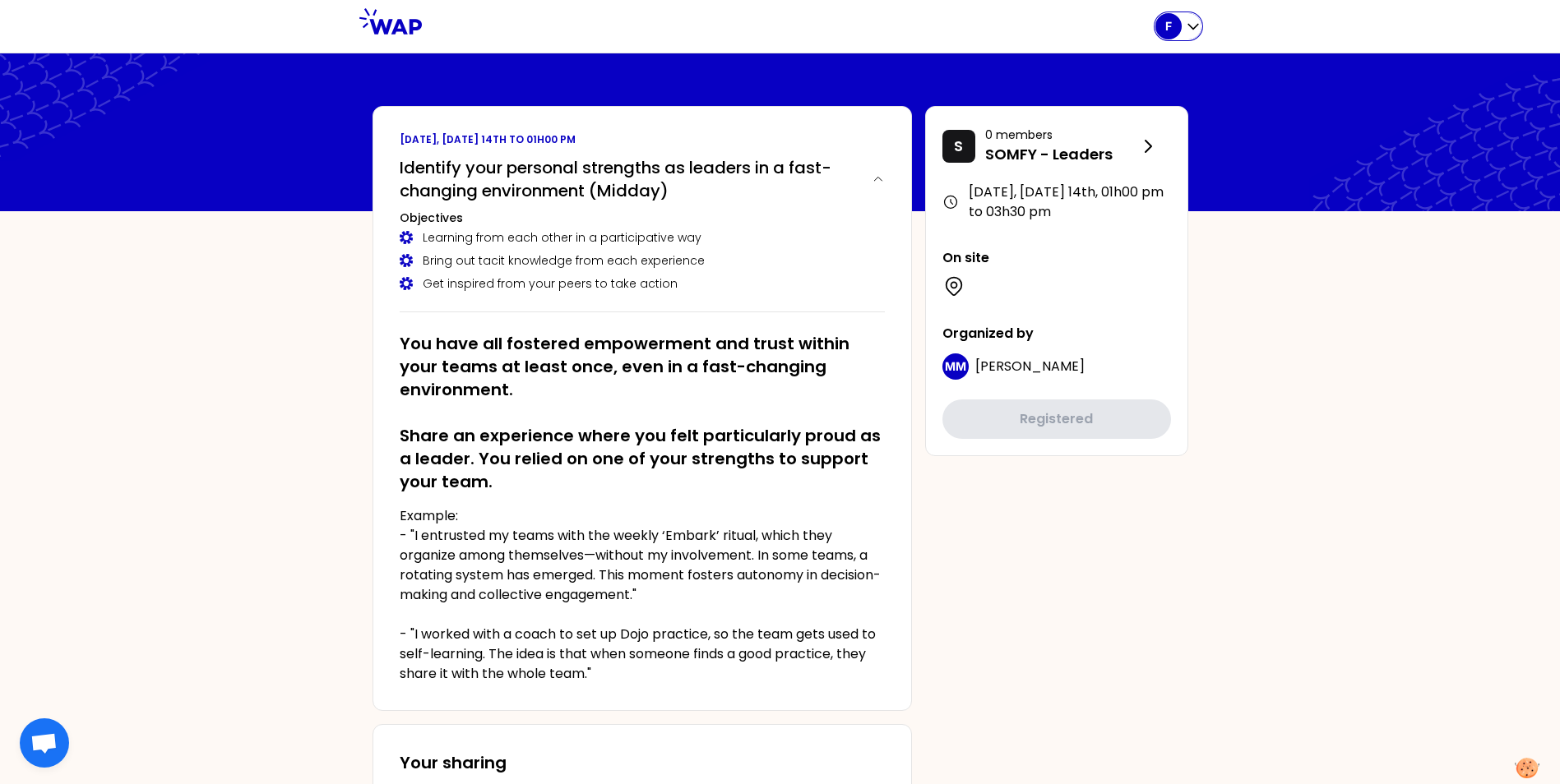
click at [1194, 30] on icon "button" at bounding box center [1193, 26] width 17 height 17
